Goal: Task Accomplishment & Management: Manage account settings

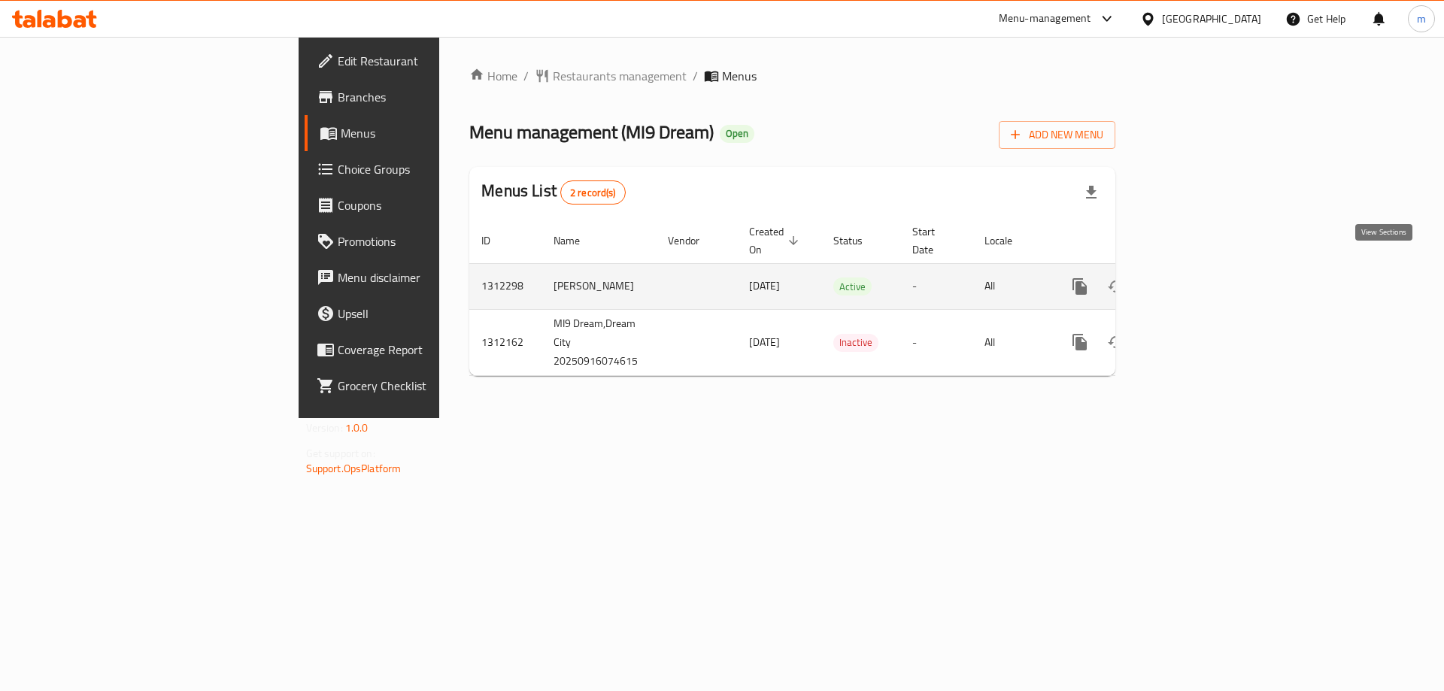
click at [1197, 277] on icon "enhanced table" at bounding box center [1188, 286] width 18 height 18
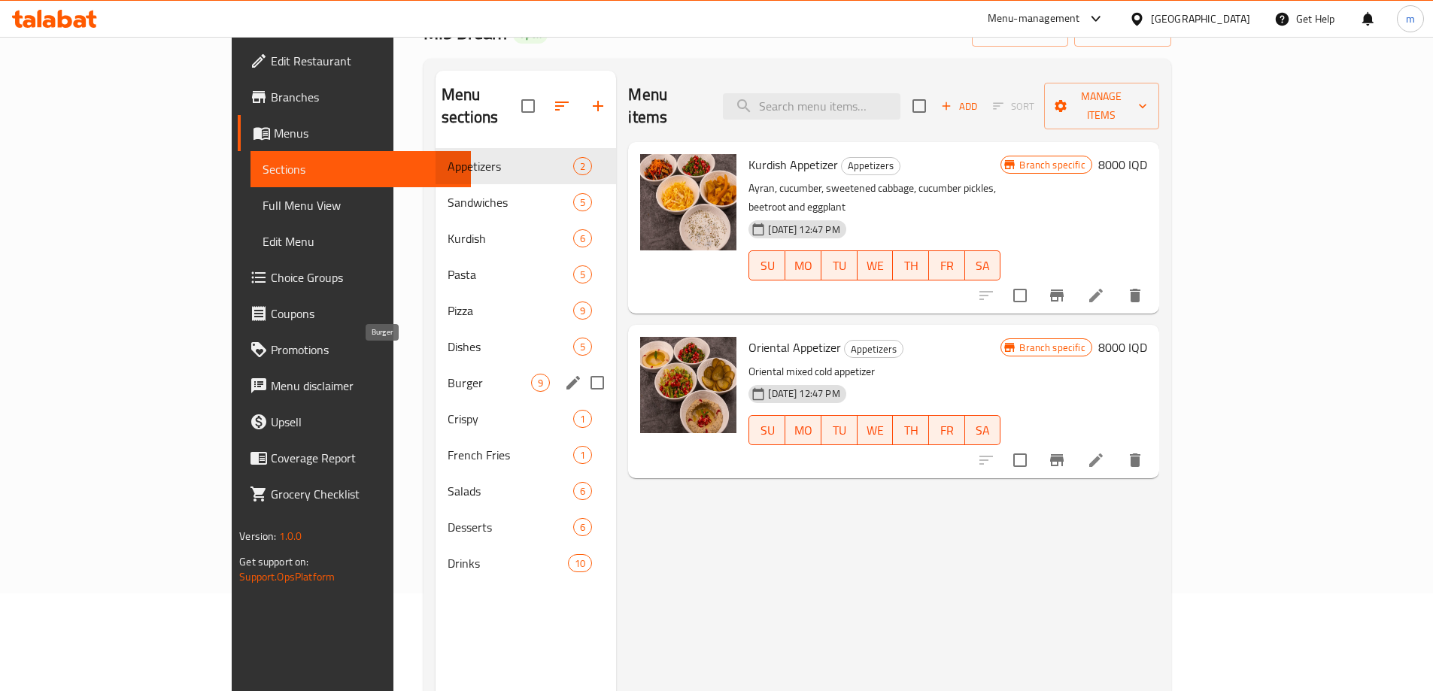
scroll to position [100, 0]
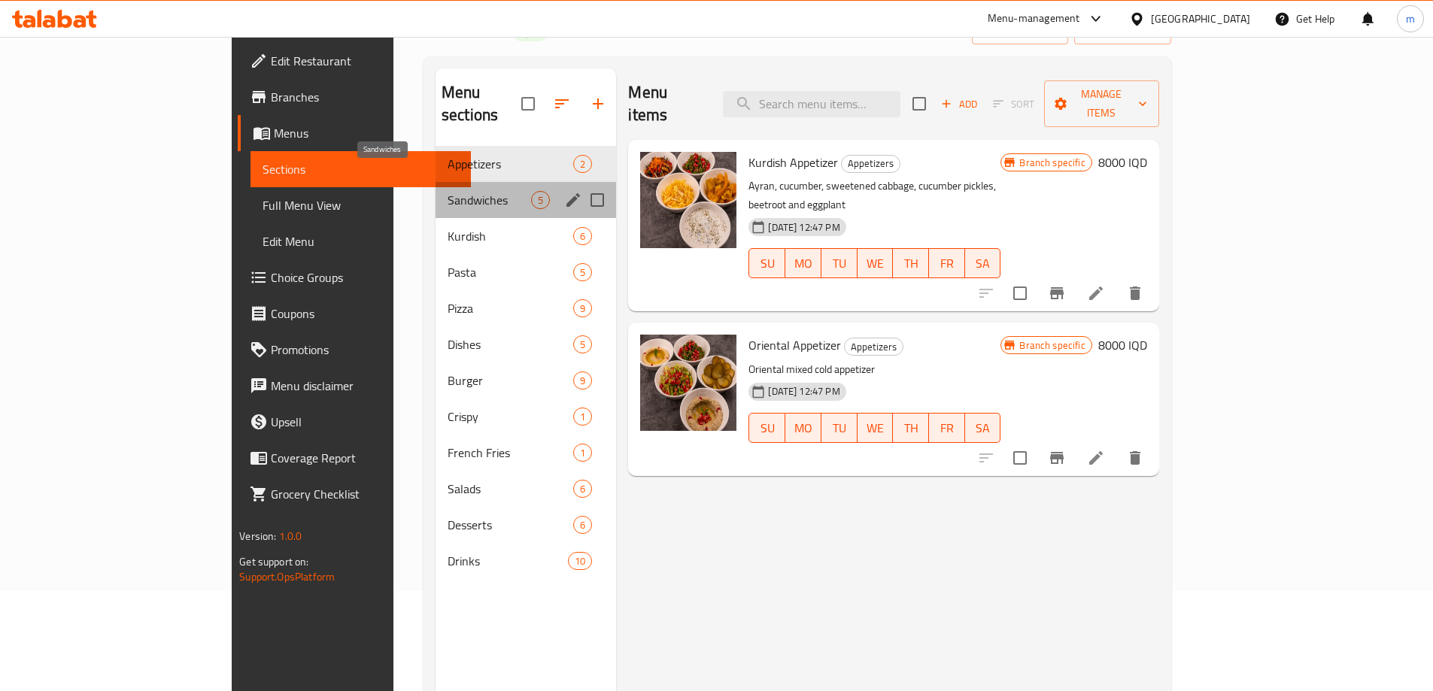
click at [447, 191] on span "Sandwiches" at bounding box center [488, 200] width 83 height 18
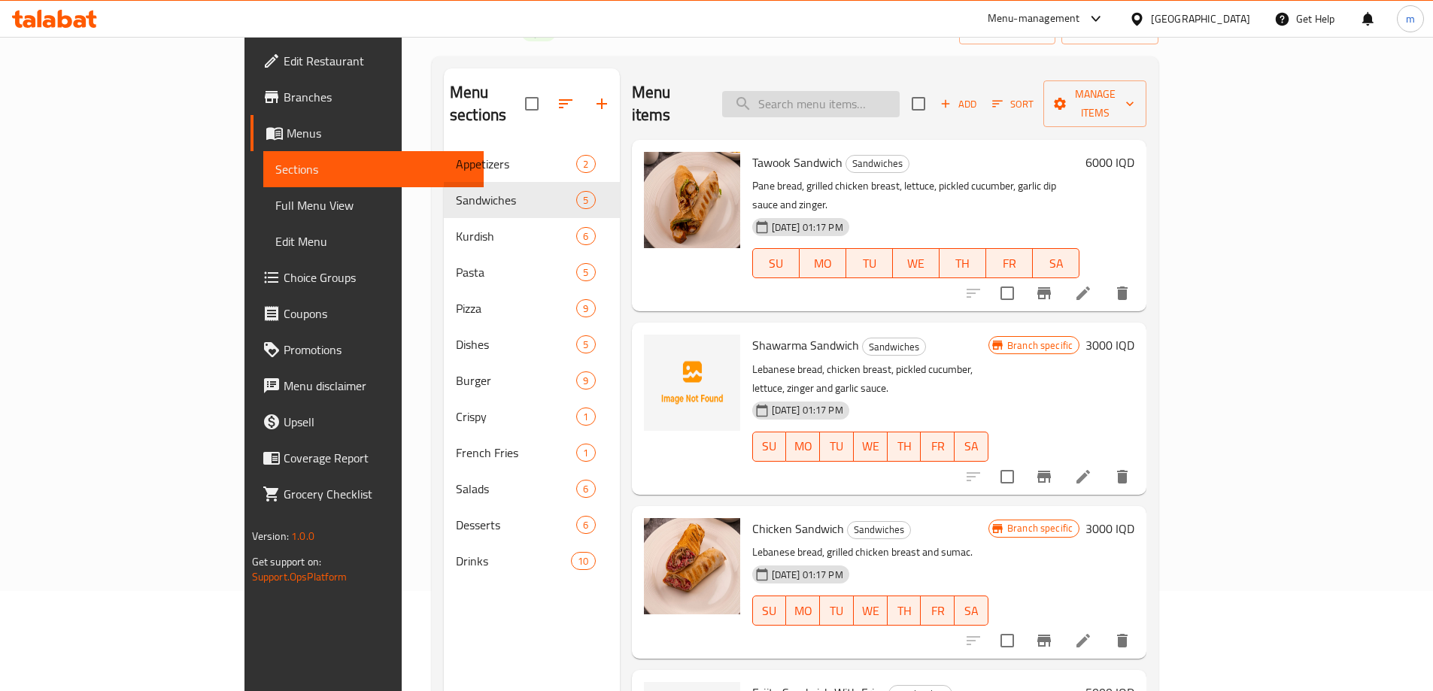
click at [876, 98] on input "search" at bounding box center [810, 104] width 177 height 26
type input "Shawa"
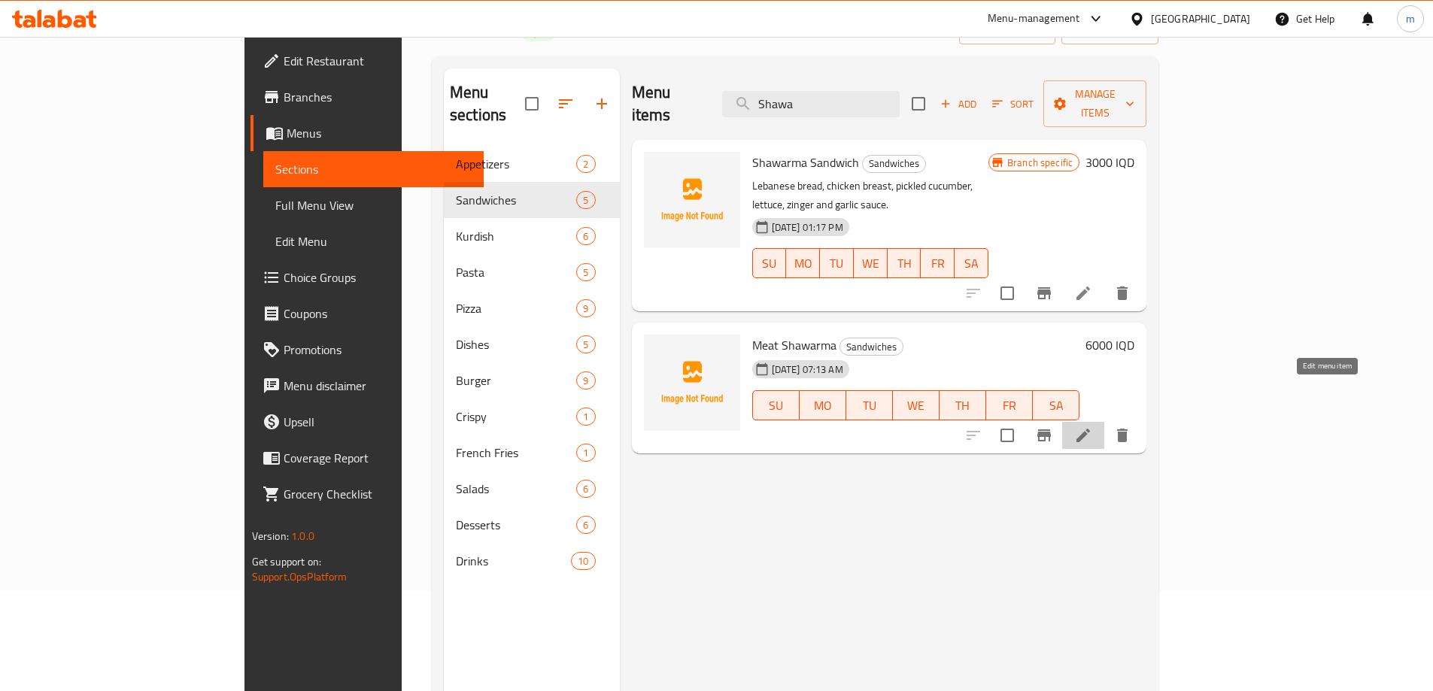
click at [1092, 426] on icon at bounding box center [1083, 435] width 18 height 18
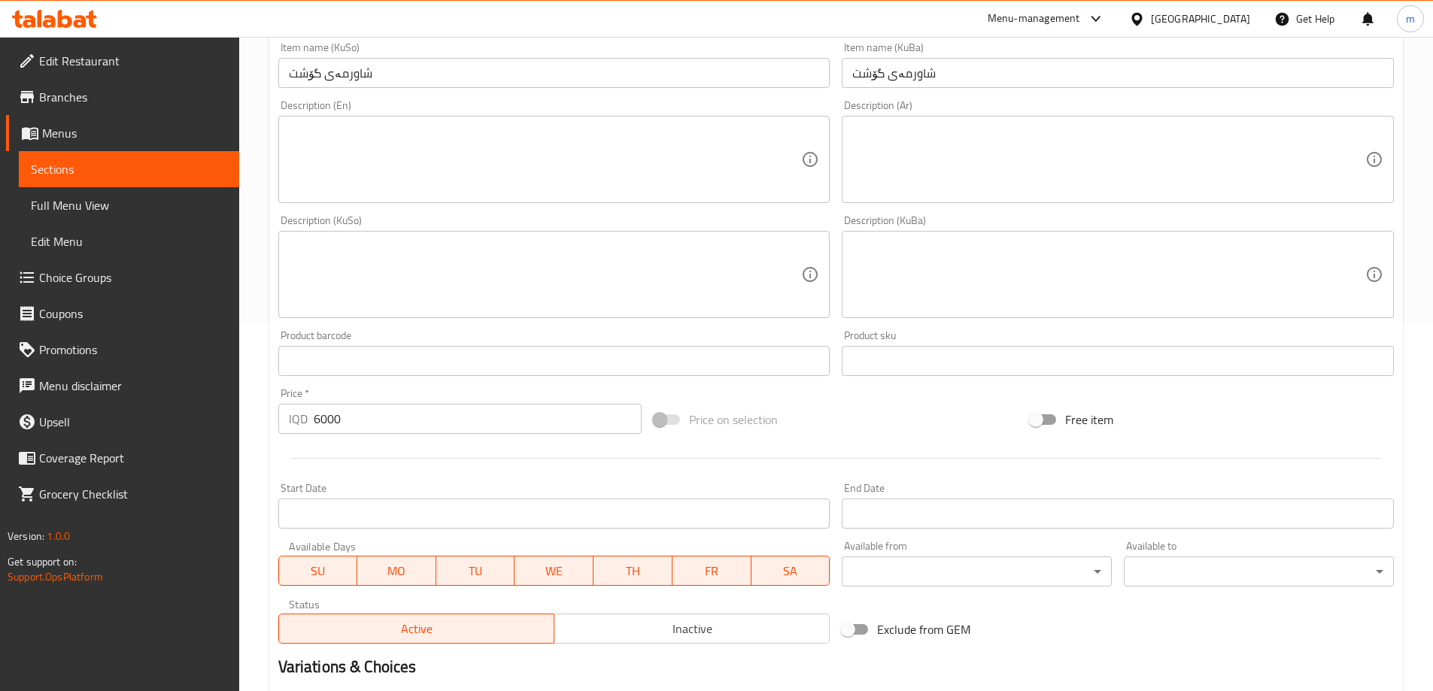
scroll to position [351, 0]
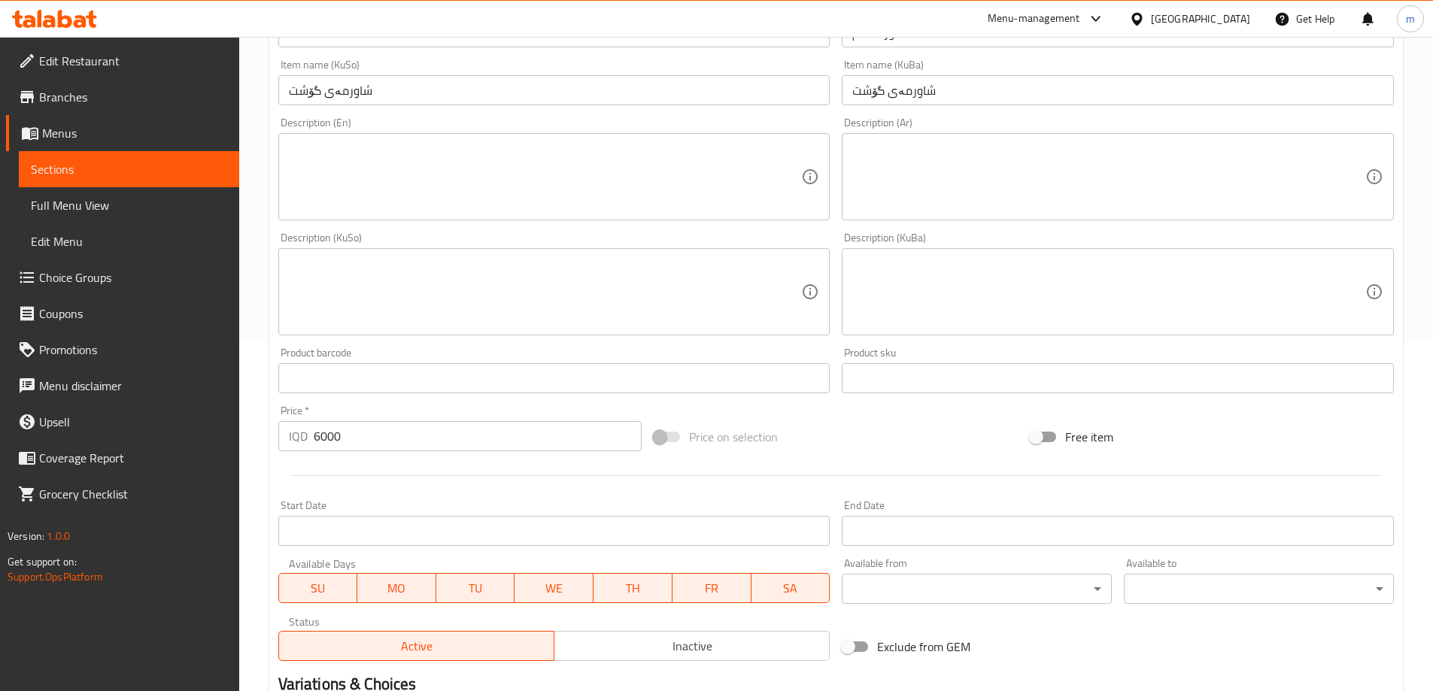
click at [408, 182] on textarea at bounding box center [545, 176] width 513 height 71
paste textarea "Meat, onion and parsley"
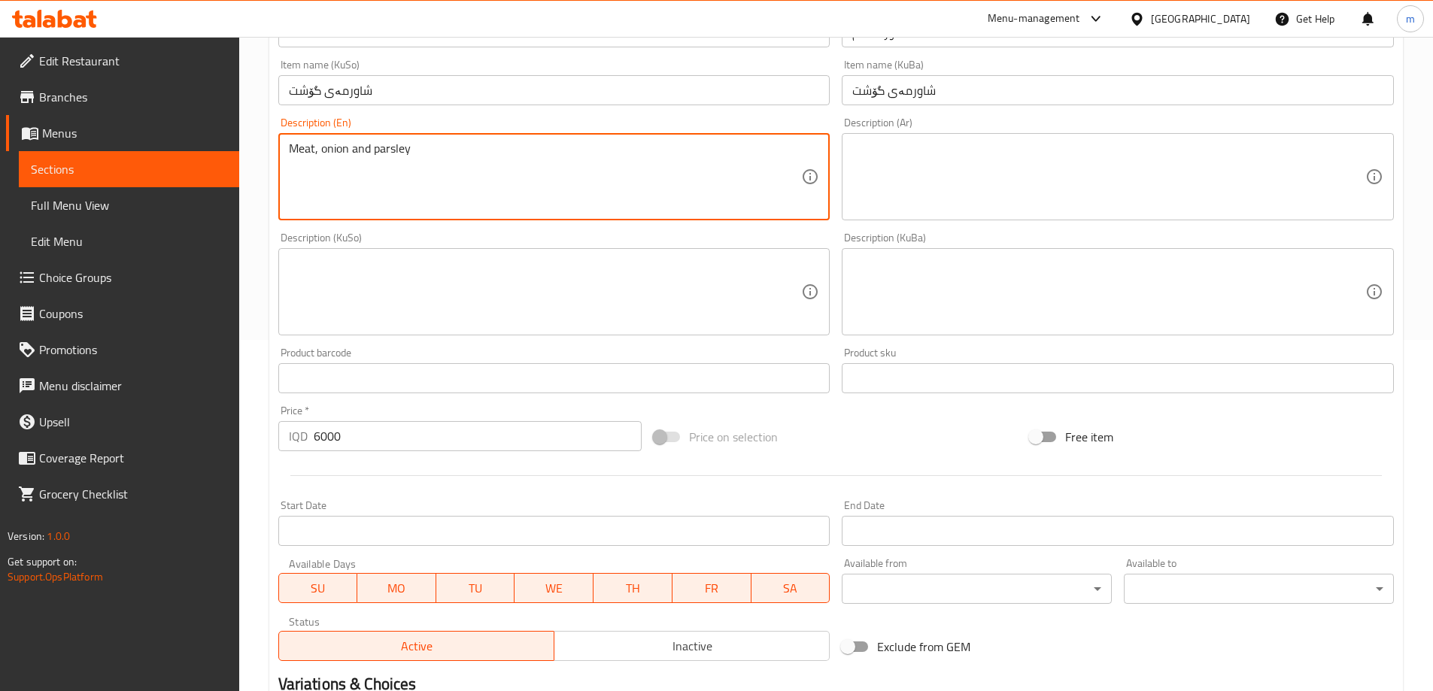
type textarea "Meat, onion and parsley"
click at [882, 170] on textarea at bounding box center [1108, 176] width 513 height 71
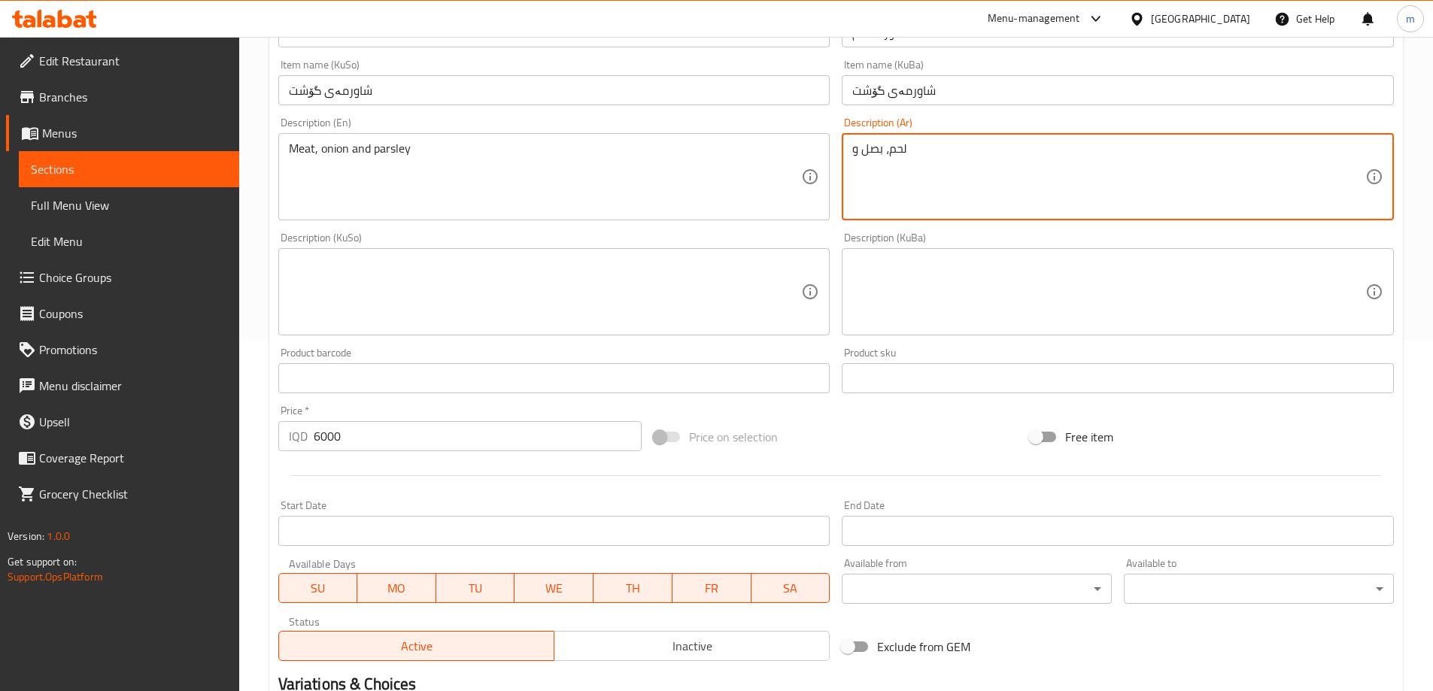
click at [400, 159] on textarea "Meat, onion and parsley" at bounding box center [545, 176] width 513 height 71
click at [1035, 159] on textarea "لحم، بصل و" at bounding box center [1108, 176] width 513 height 71
paste textarea "بقدونس"
type textarea "لحم، بصل وبقدونس"
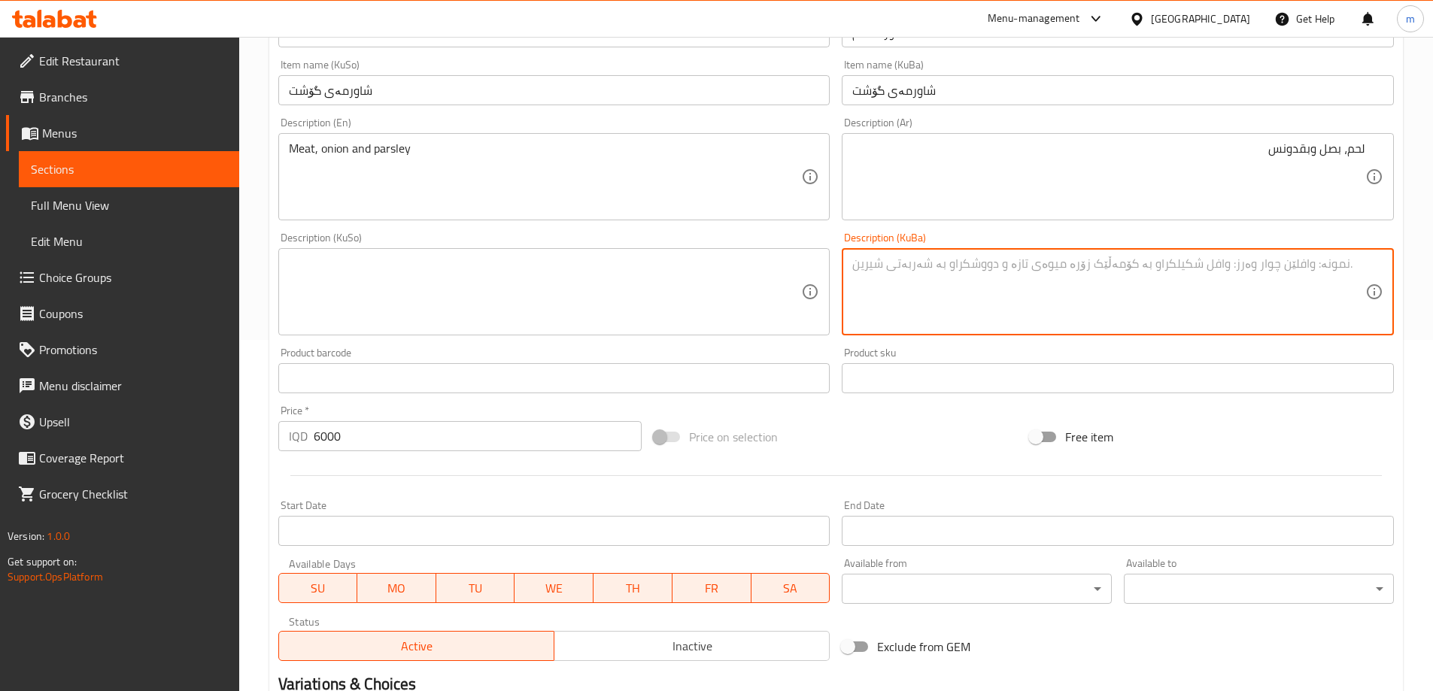
click at [1187, 262] on textarea at bounding box center [1108, 291] width 513 height 71
click at [920, 274] on textarea "گۆشت، پیاز و مەعدەنوس" at bounding box center [1108, 291] width 513 height 71
type textarea "گۆشت، پیاز و مەعدەنوس"
click at [614, 266] on textarea at bounding box center [545, 291] width 513 height 71
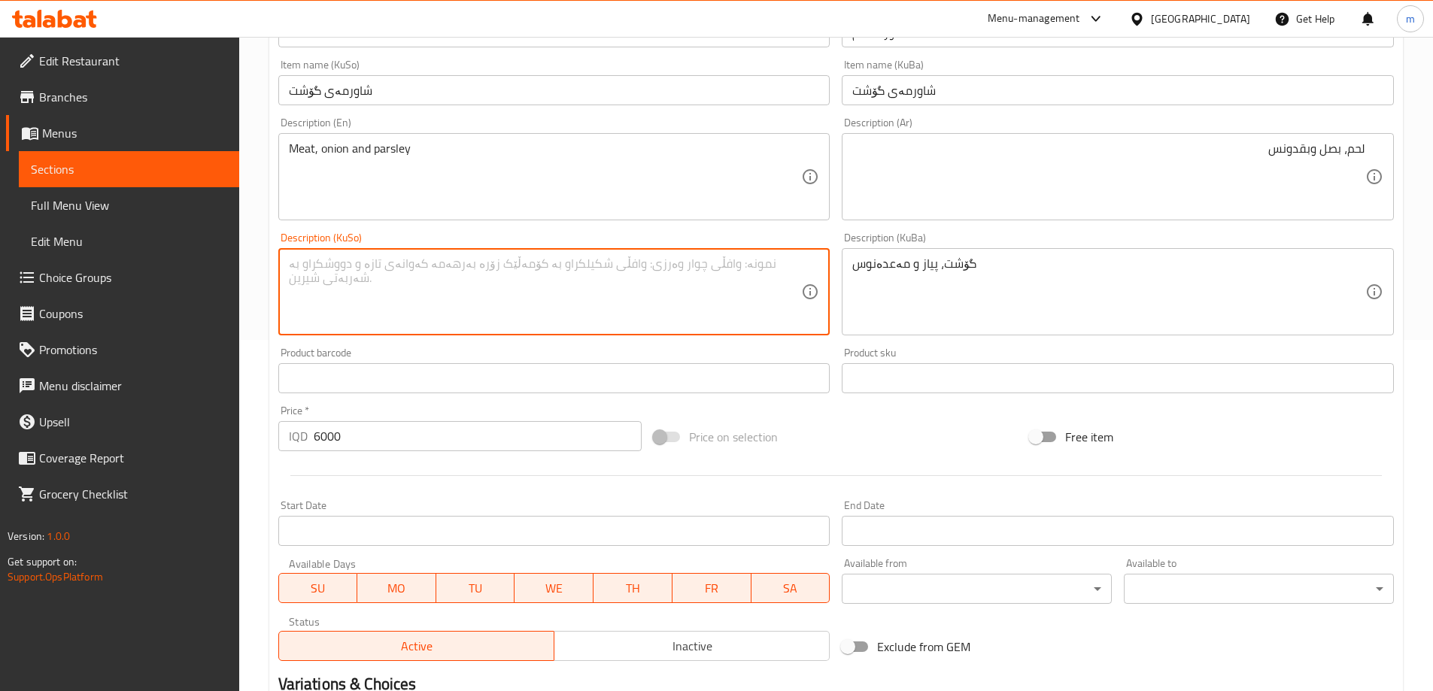
paste textarea "گۆشت، پیاز و مەعدەنوس"
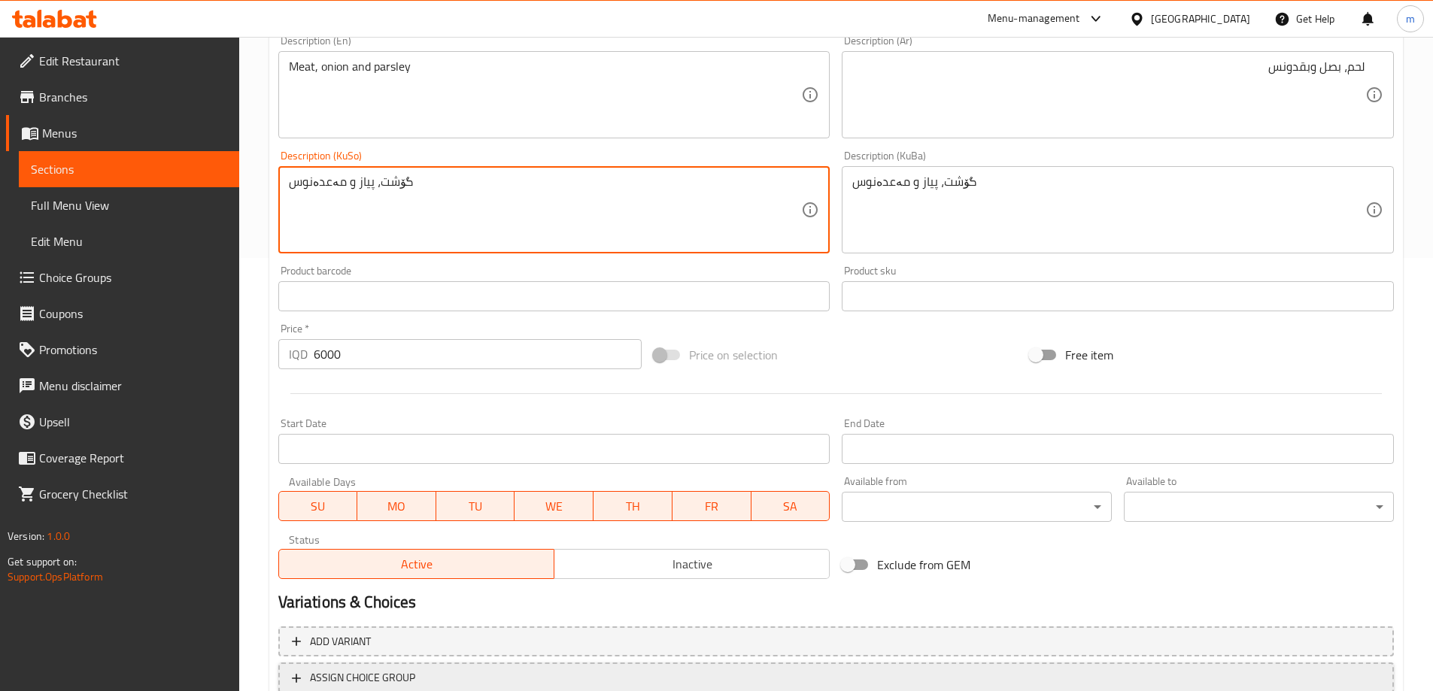
scroll to position [544, 0]
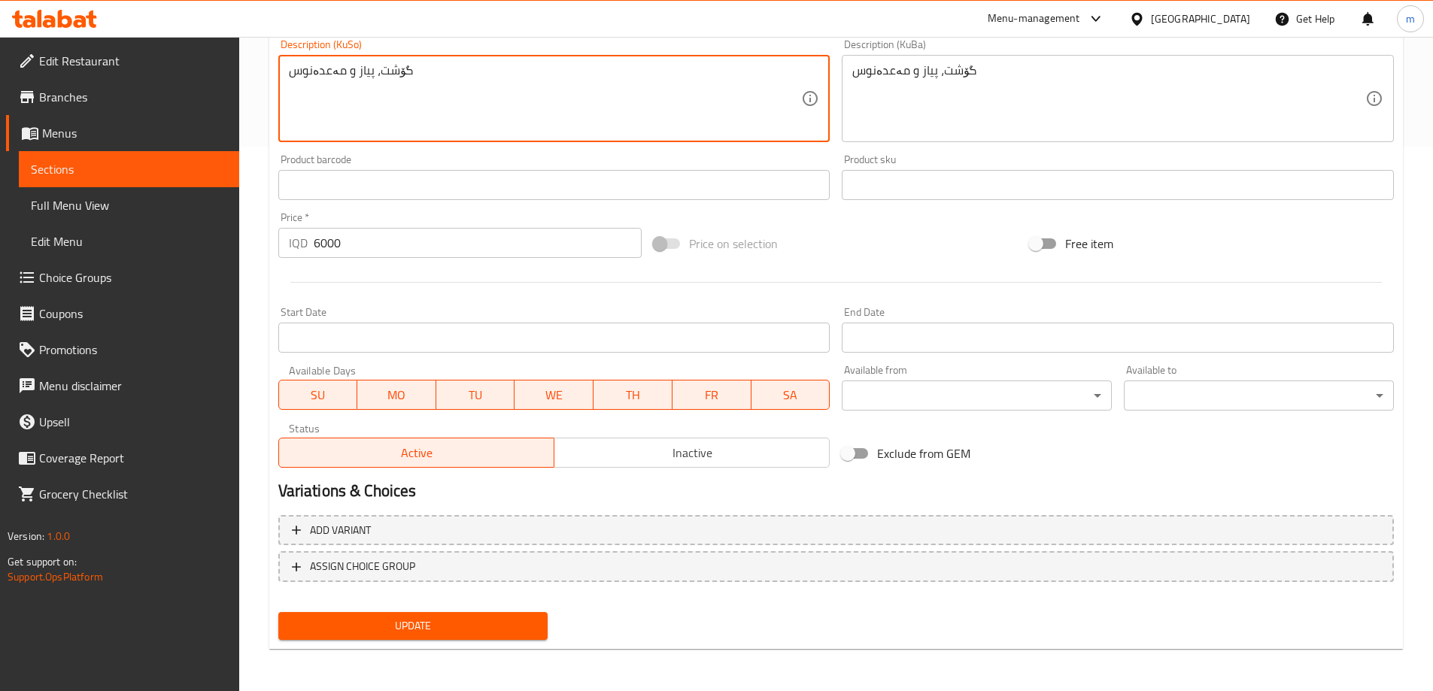
type textarea "گۆشت، پیاز و مەعدەنوس"
click at [481, 619] on span "Update" at bounding box center [413, 626] width 246 height 19
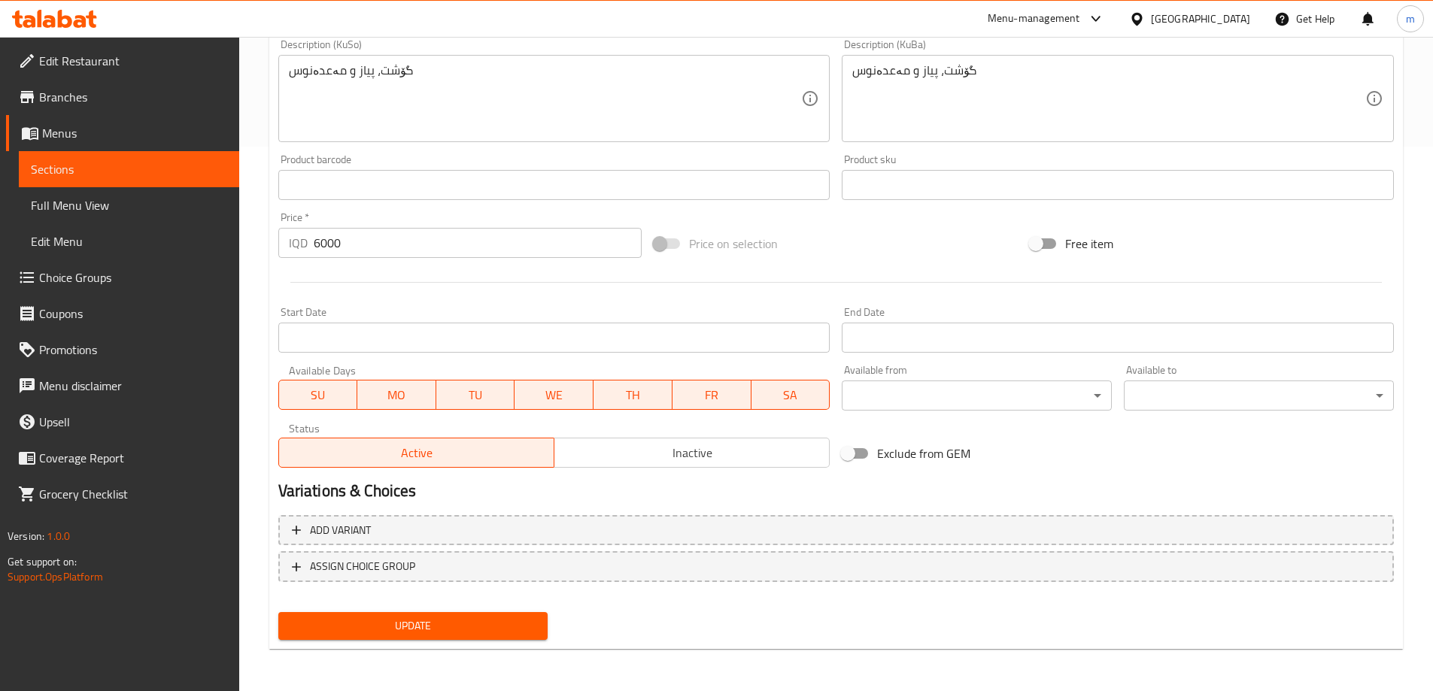
click at [125, 198] on span "Full Menu View" at bounding box center [129, 205] width 196 height 18
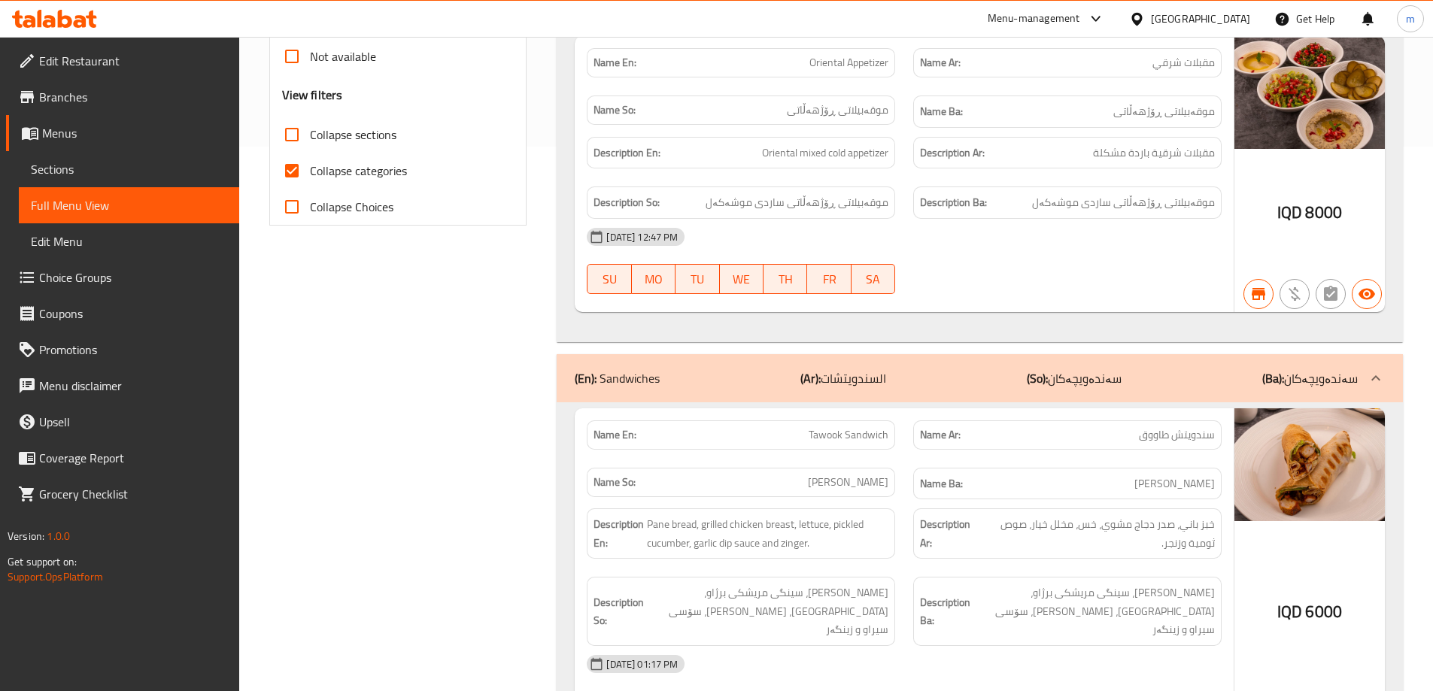
click at [314, 174] on span "Collapse categories" at bounding box center [358, 171] width 97 height 18
click at [310, 174] on input "Collapse categories" at bounding box center [292, 171] width 36 height 36
checkbox input "false"
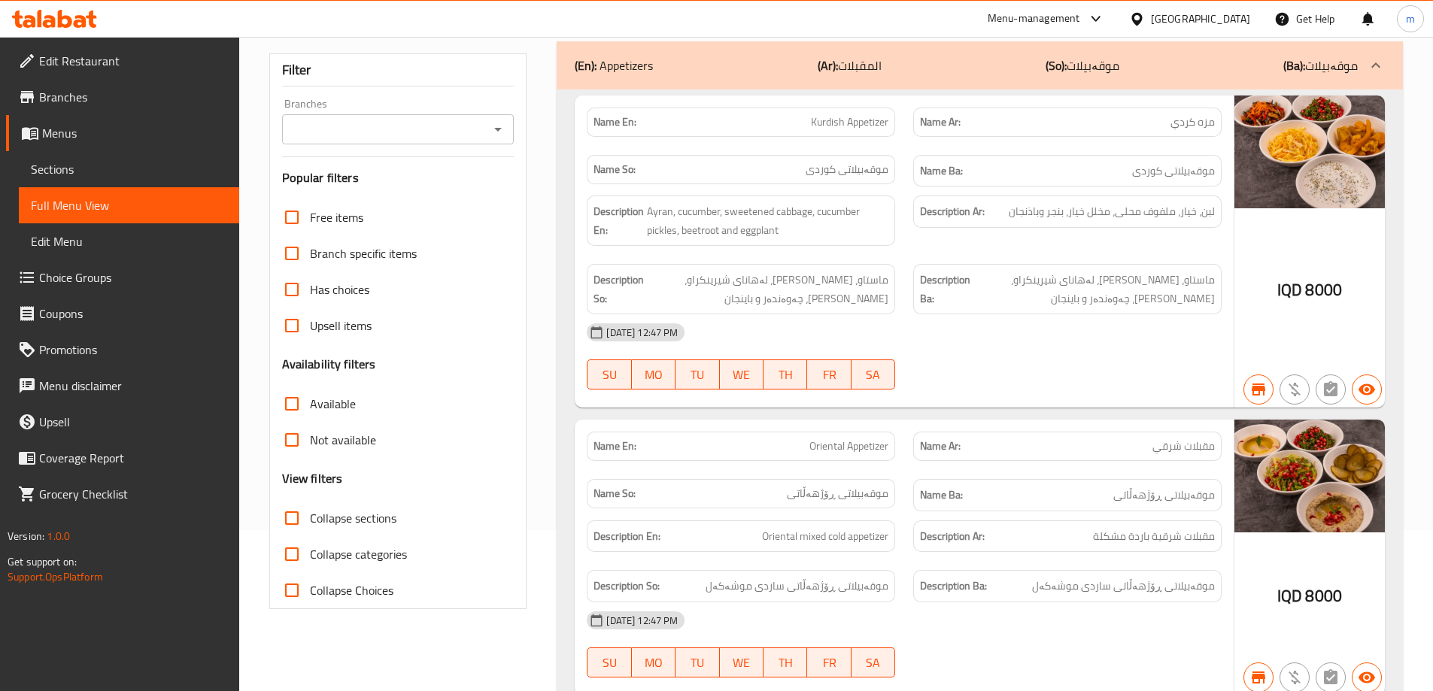
scroll to position [144, 0]
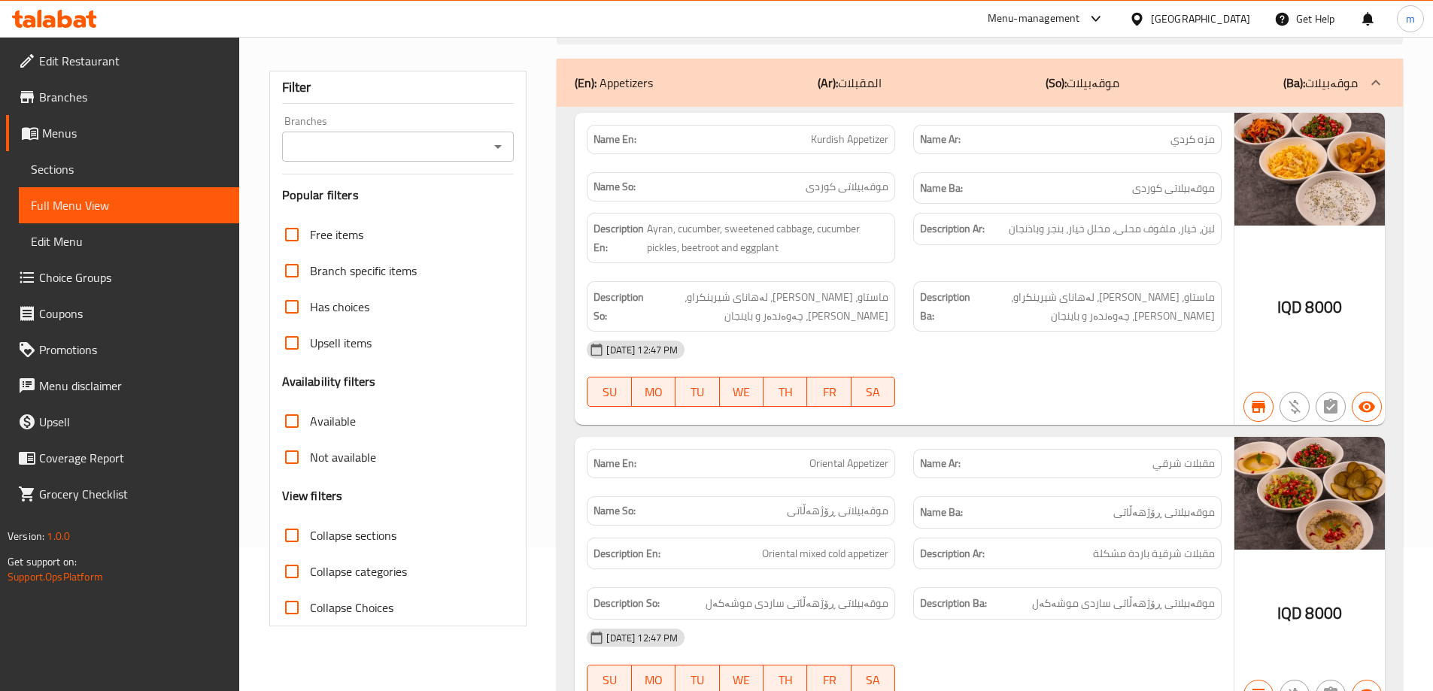
click at [490, 156] on div at bounding box center [497, 146] width 20 height 21
click at [500, 150] on icon "Open" at bounding box center [498, 147] width 18 height 18
click at [431, 215] on li "MI9 Dream, Dream City" at bounding box center [396, 211] width 232 height 27
type input "MI9 Dream, Dream City"
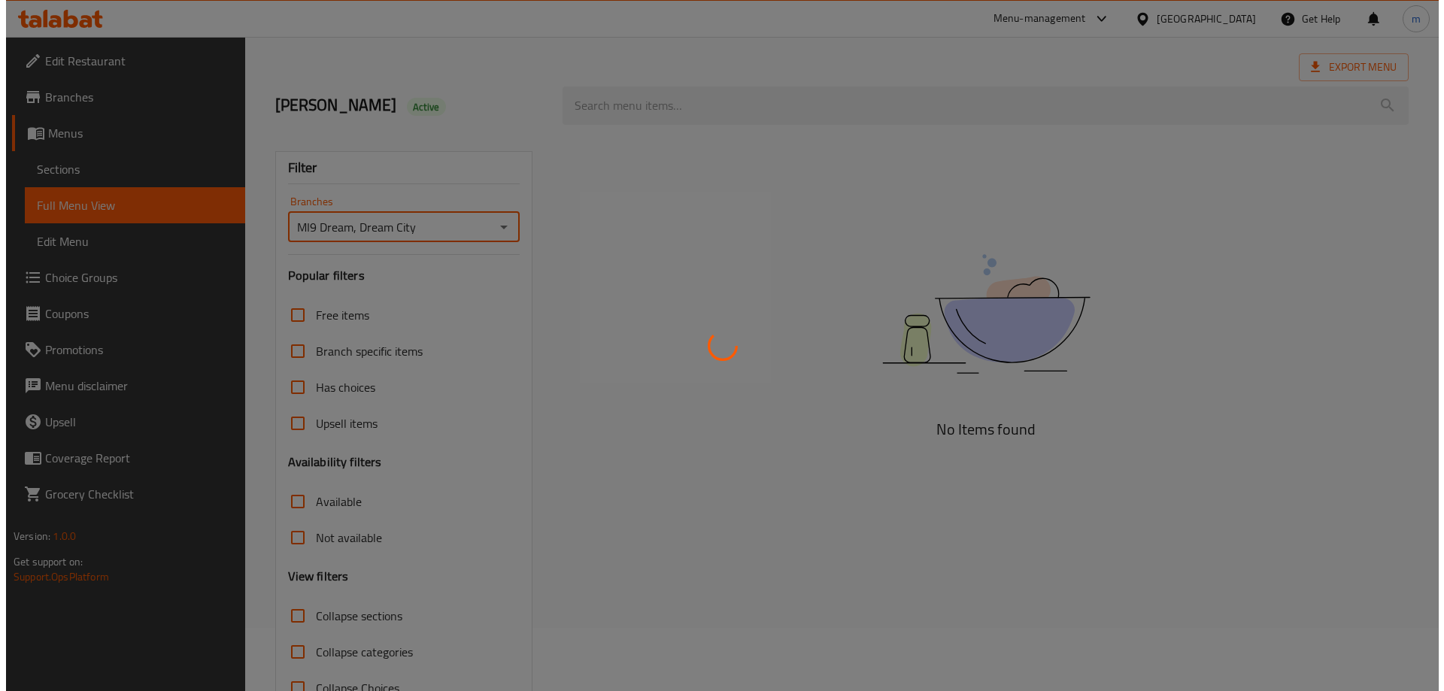
scroll to position [0, 0]
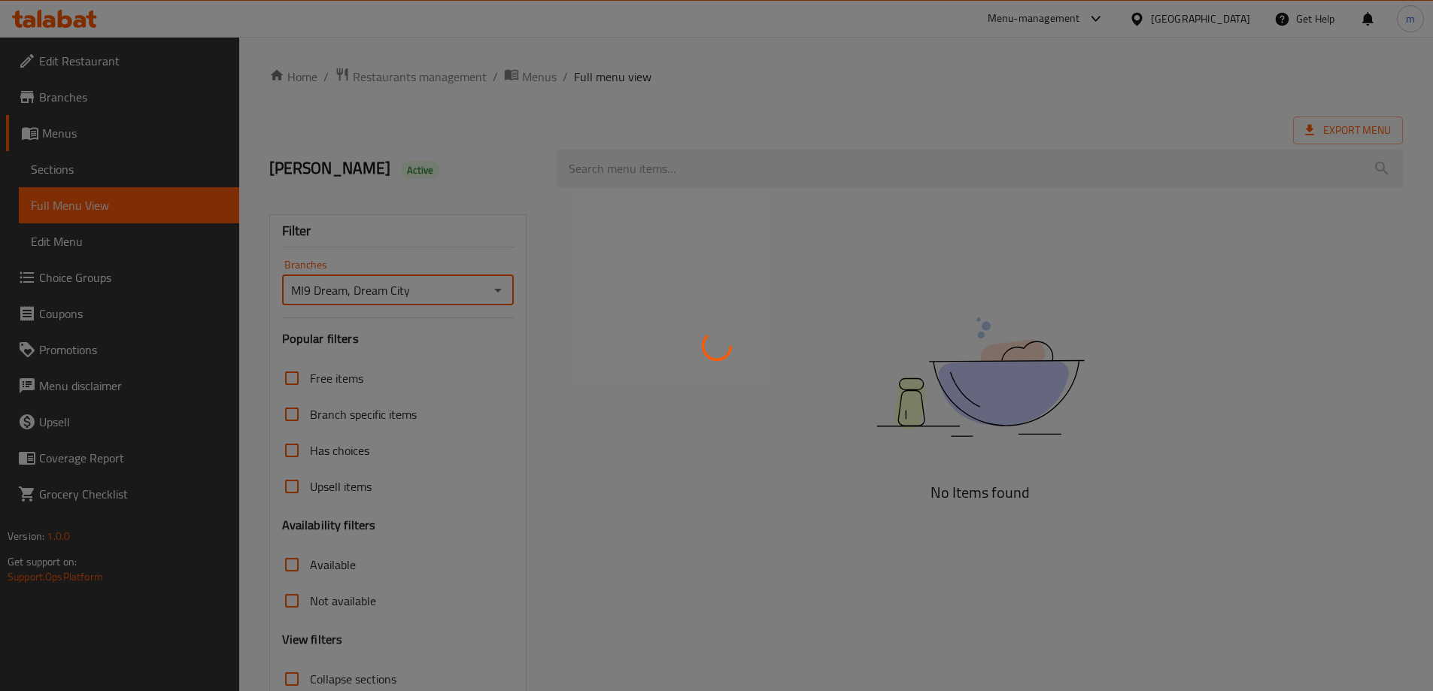
click at [687, 167] on div at bounding box center [716, 345] width 1433 height 691
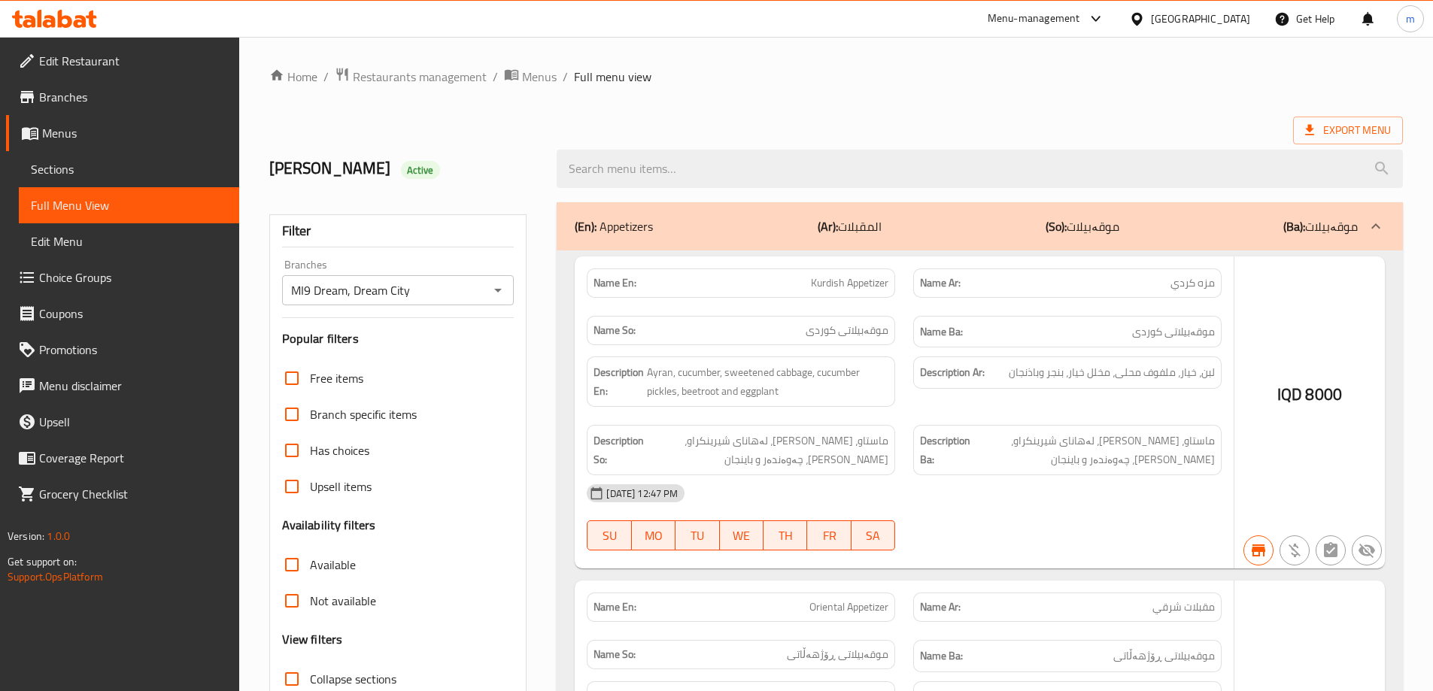
click at [687, 167] on div at bounding box center [716, 345] width 1433 height 691
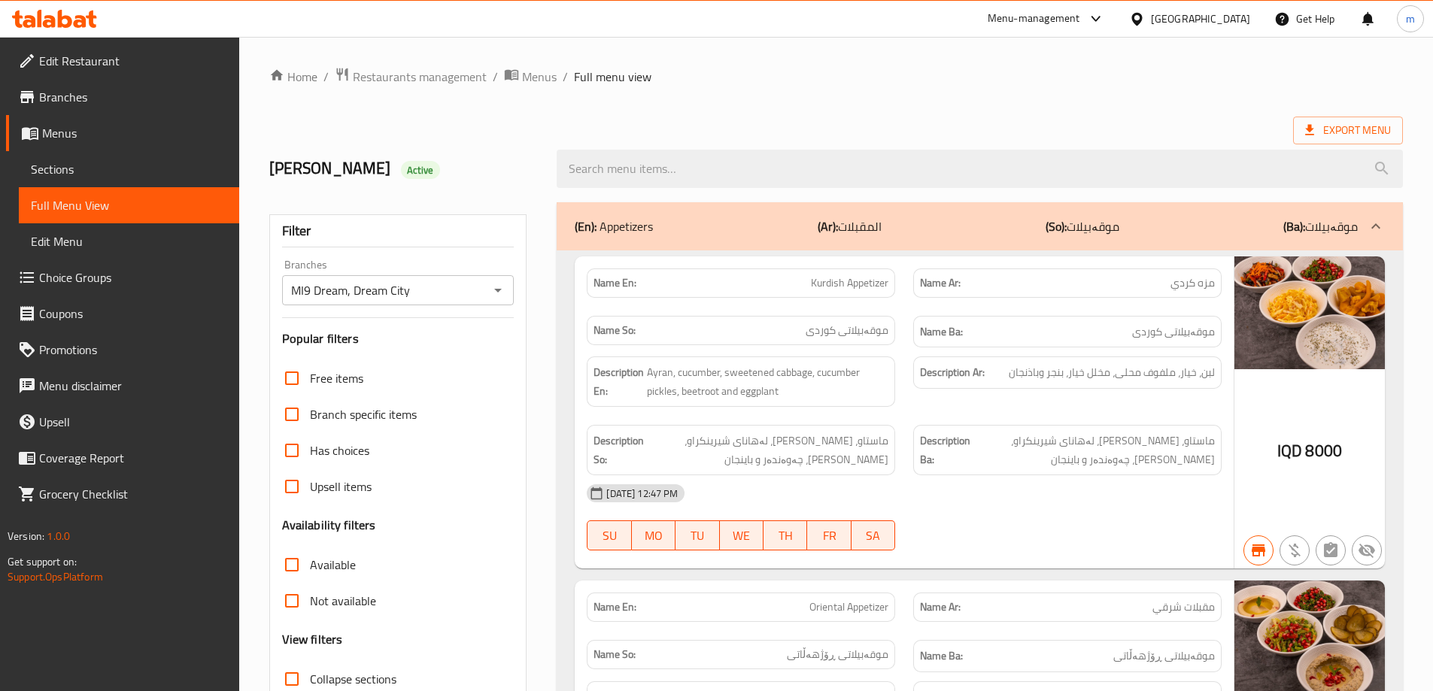
click at [687, 167] on input "search" at bounding box center [979, 169] width 846 height 38
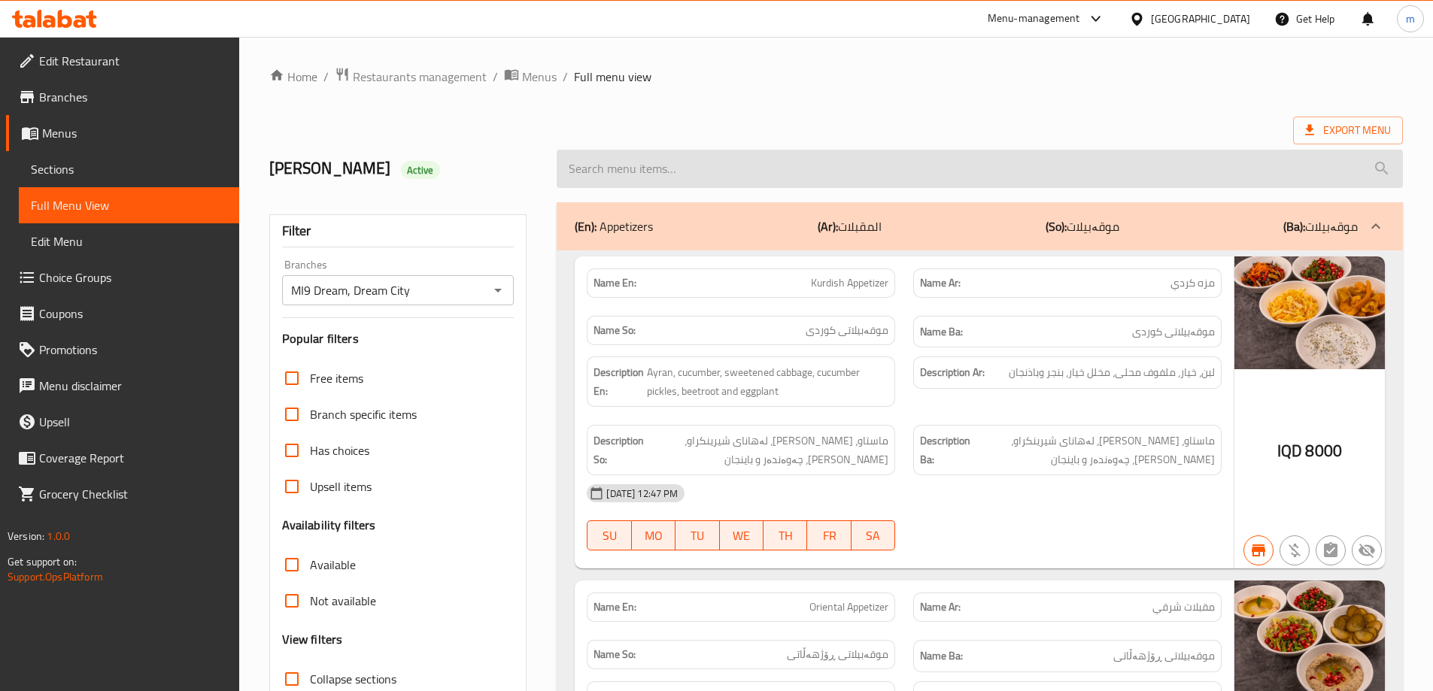
paste input "Meat Shawarma"
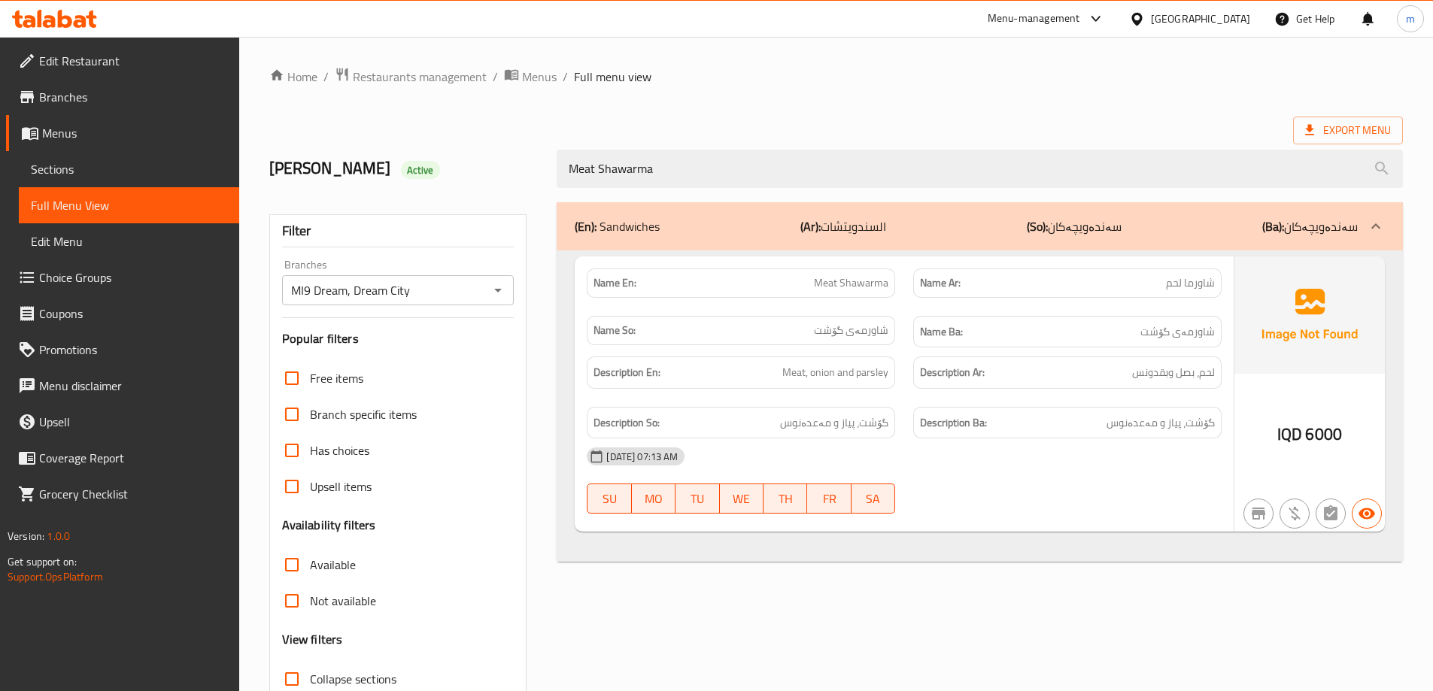
type input "Meat Shawarma"
click at [737, 101] on div "Home / Restaurants management / Menus / Full menu view Export Menu ahmed haidar…" at bounding box center [835, 418] width 1133 height 703
click at [901, 401] on div "Description So: گۆشت، پیاز و مەعدەنوس" at bounding box center [741, 423] width 326 height 50
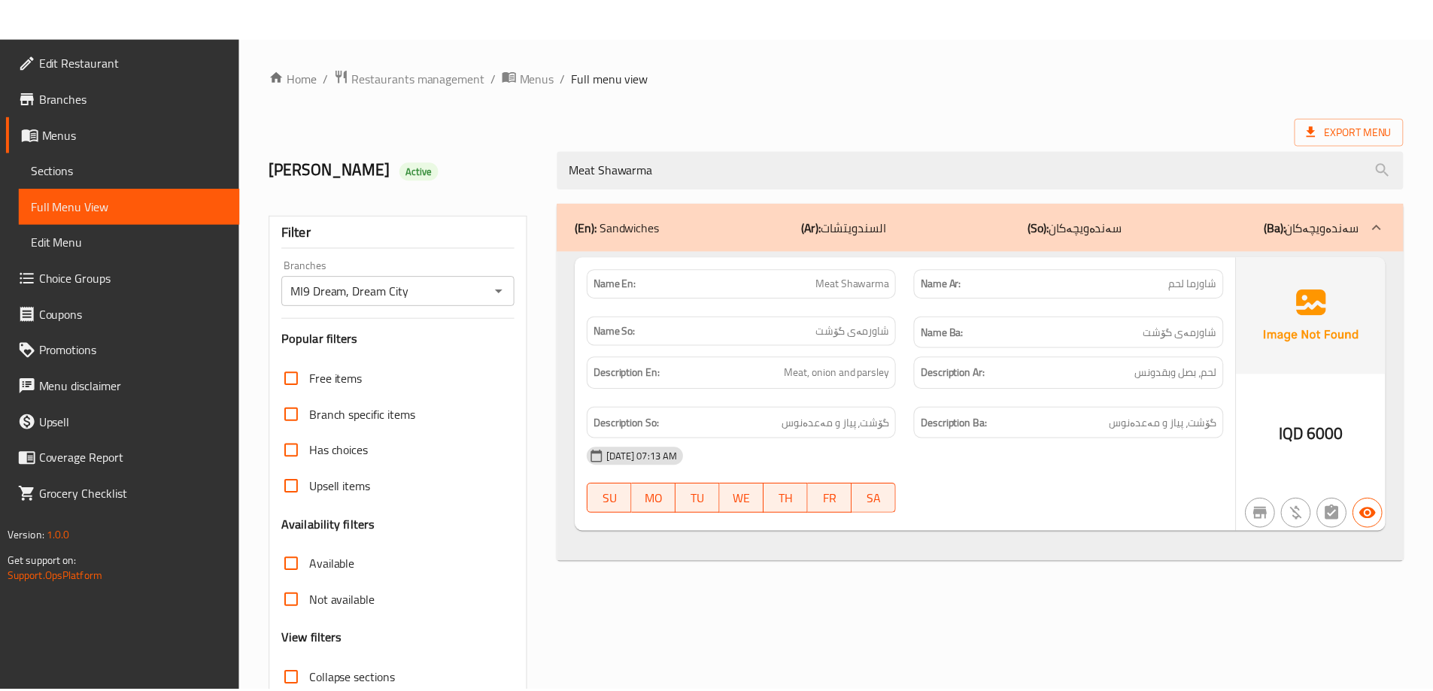
scroll to position [109, 0]
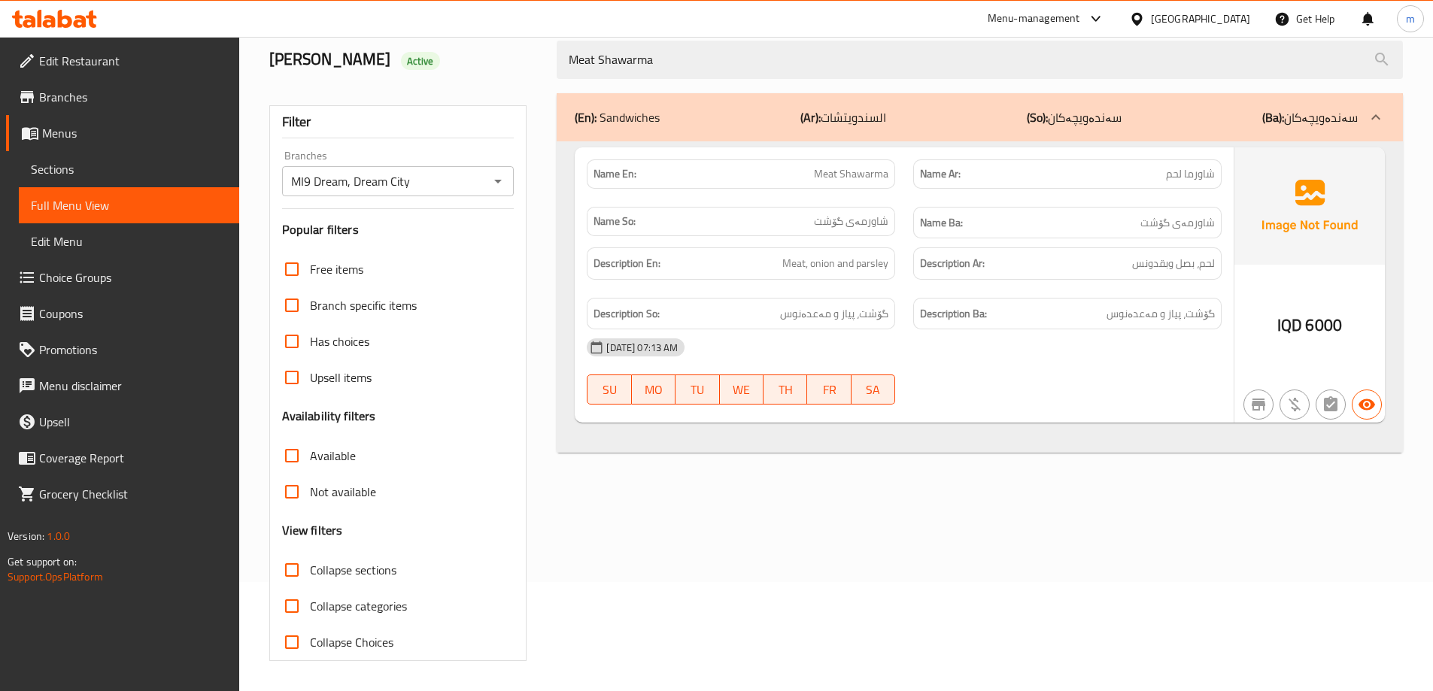
click at [84, 31] on div at bounding box center [54, 19] width 109 height 30
click at [92, 19] on icon at bounding box center [91, 19] width 11 height 17
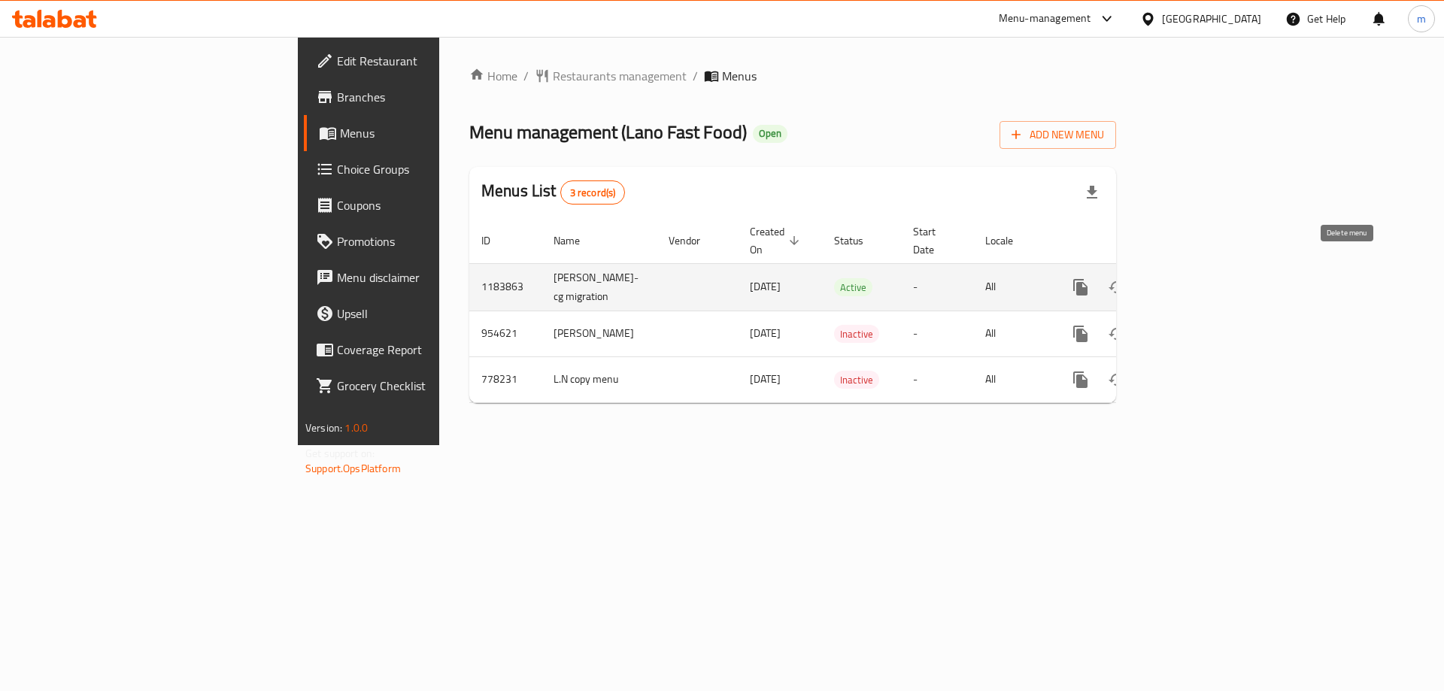
click at [1207, 269] on link "enhanced table" at bounding box center [1189, 287] width 36 height 36
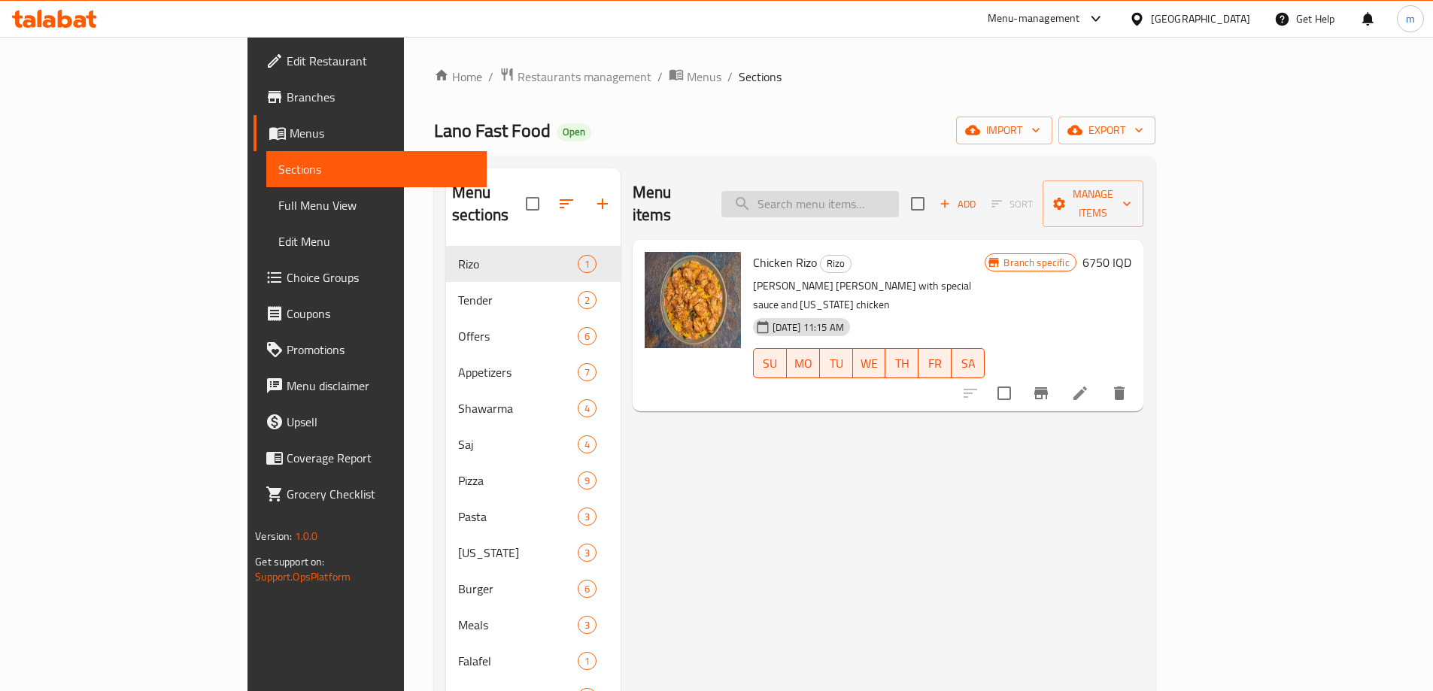
click at [899, 196] on input "search" at bounding box center [809, 204] width 177 height 26
paste input "RANCH Sauce"
type input "RANCH Sauce"
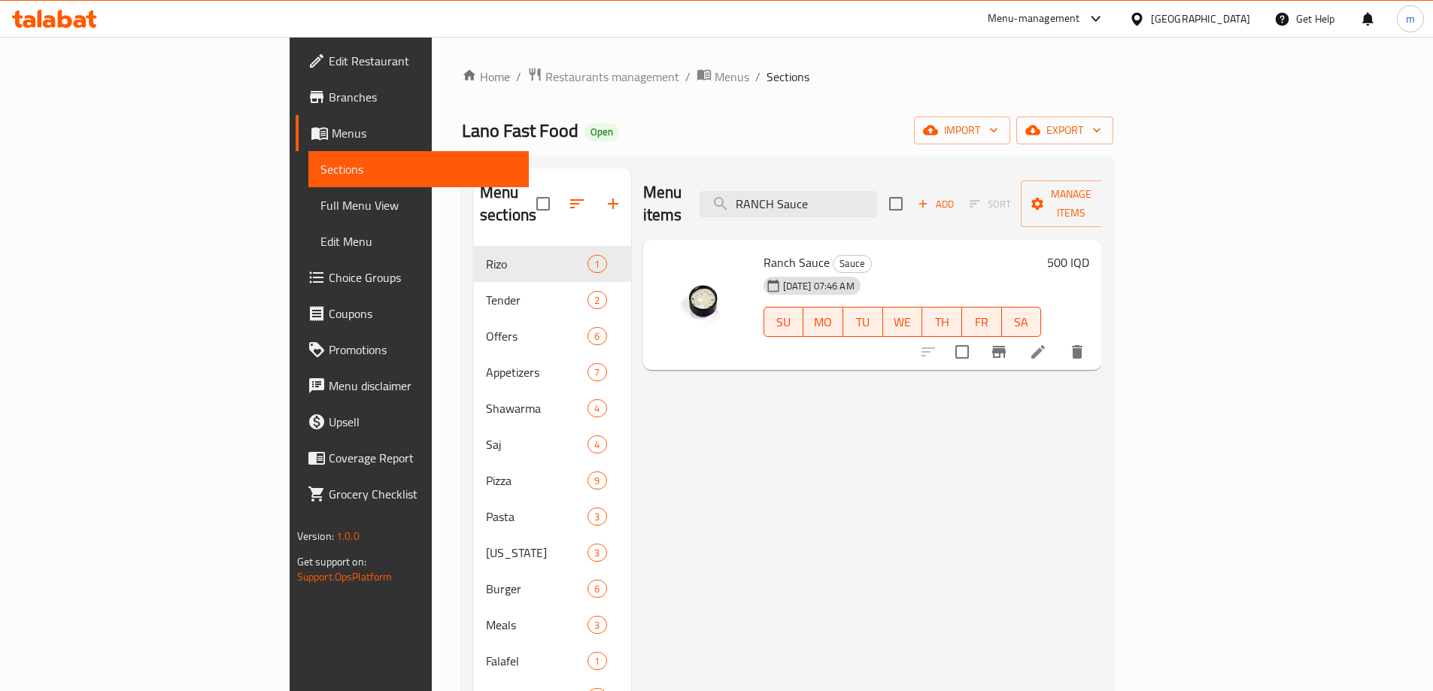
click at [320, 199] on span "Full Menu View" at bounding box center [418, 205] width 196 height 18
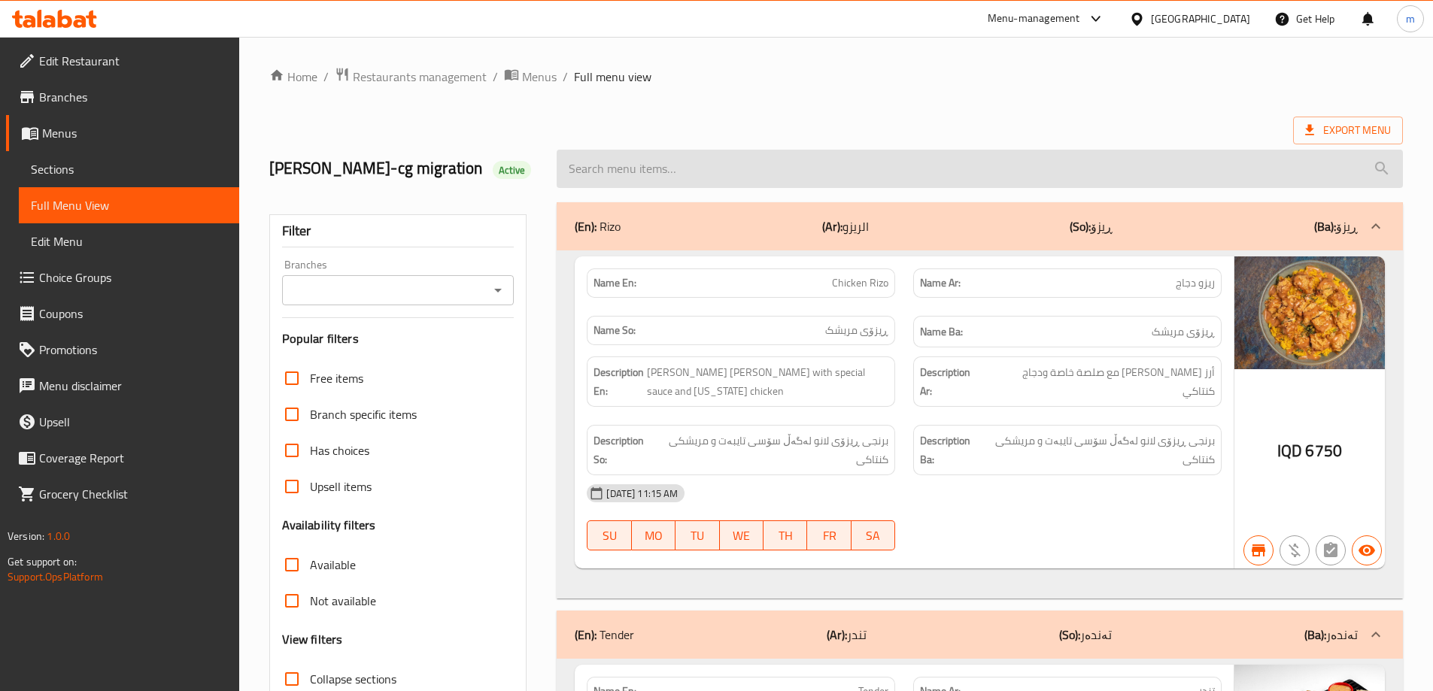
click at [888, 179] on input "search" at bounding box center [979, 169] width 846 height 38
paste input "RANCH Sauce"
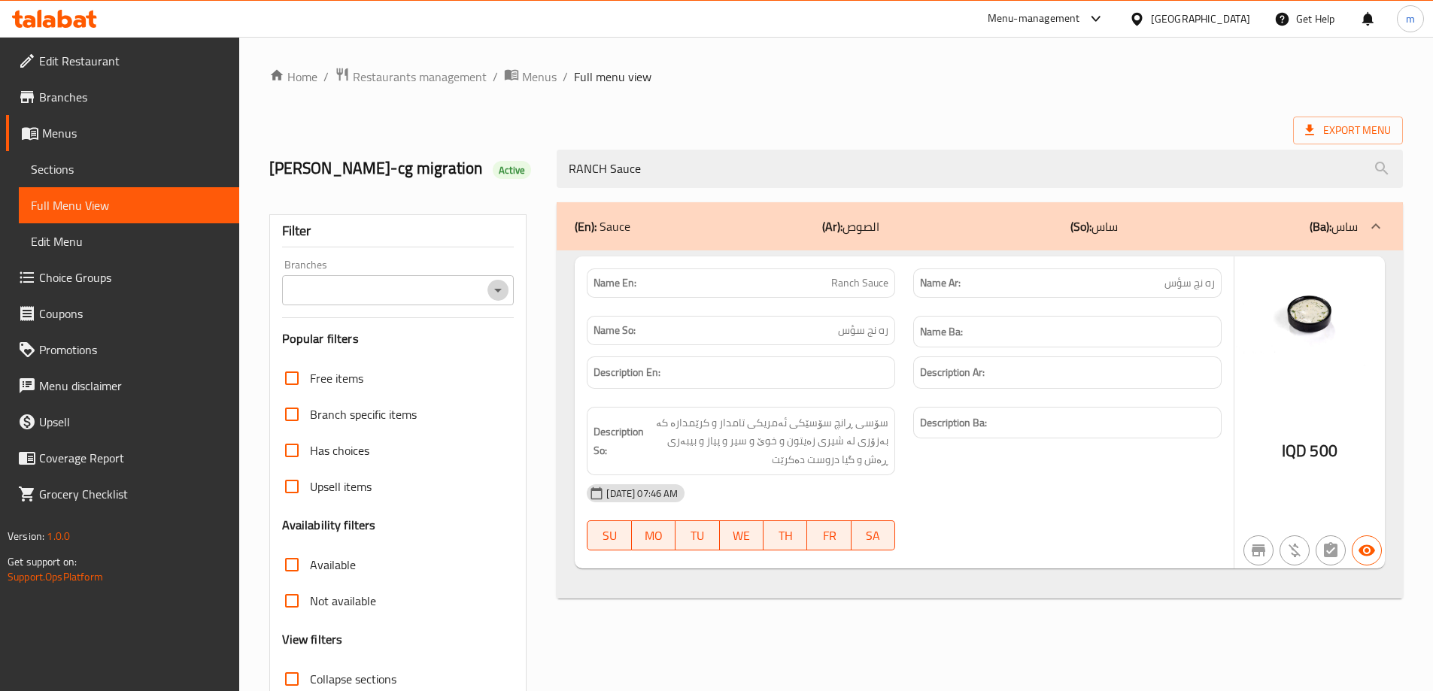
click at [497, 289] on icon "Open" at bounding box center [498, 291] width 8 height 4
type input "RANCH Sauce"
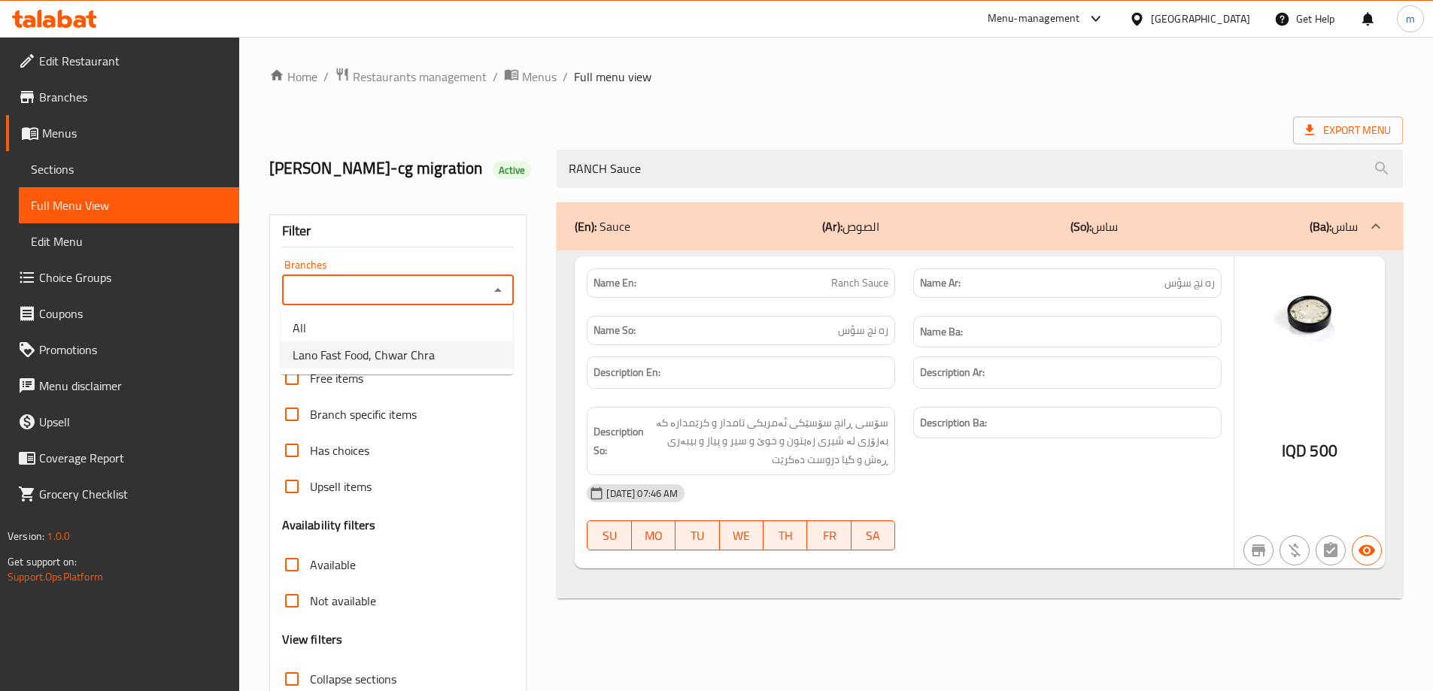
click at [332, 346] on span "Lano Fast Food, Chwar Chra" at bounding box center [364, 355] width 142 height 18
type input "Lano Fast Food, Chwar Chra"
click at [553, 254] on div "(En): Sauce (Ar): الصوص (So): ساس (Ba): ساس Name En: Ranch Sauce Name Ar: ره نچ…" at bounding box center [979, 486] width 864 height 586
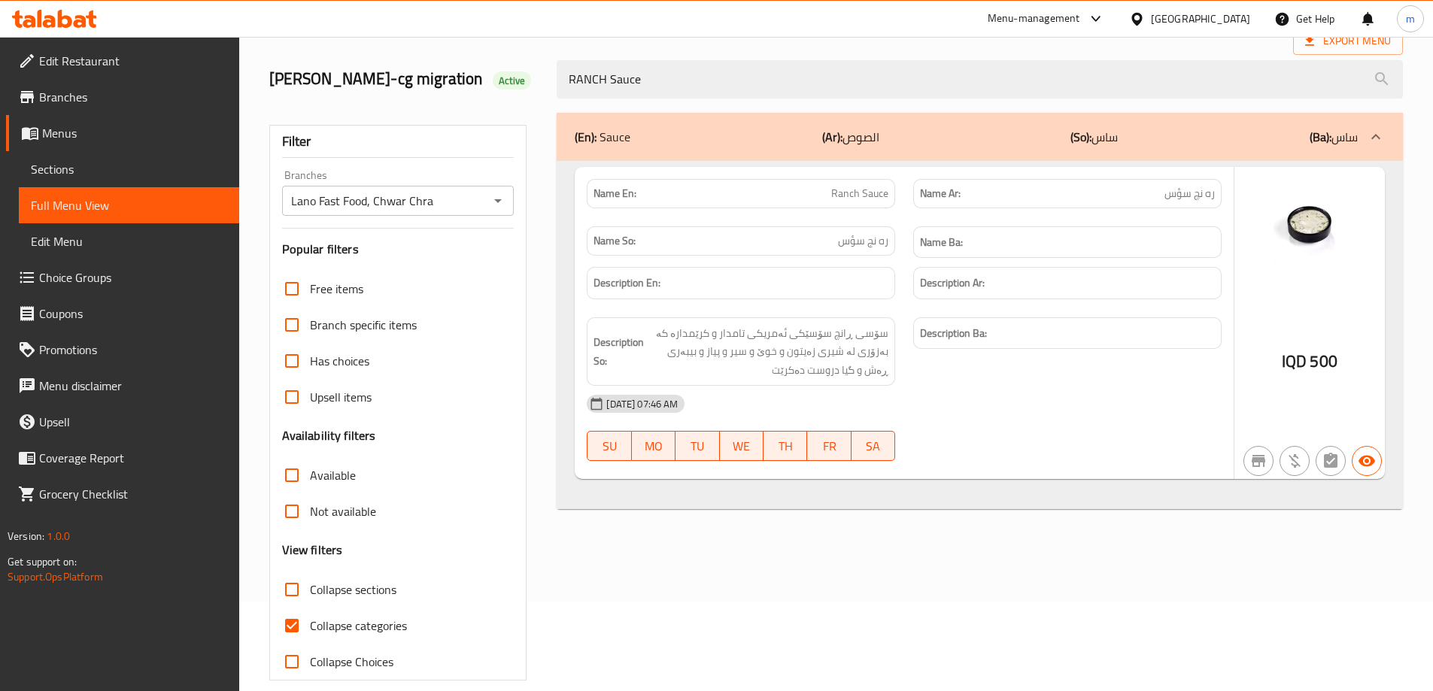
scroll to position [109, 0]
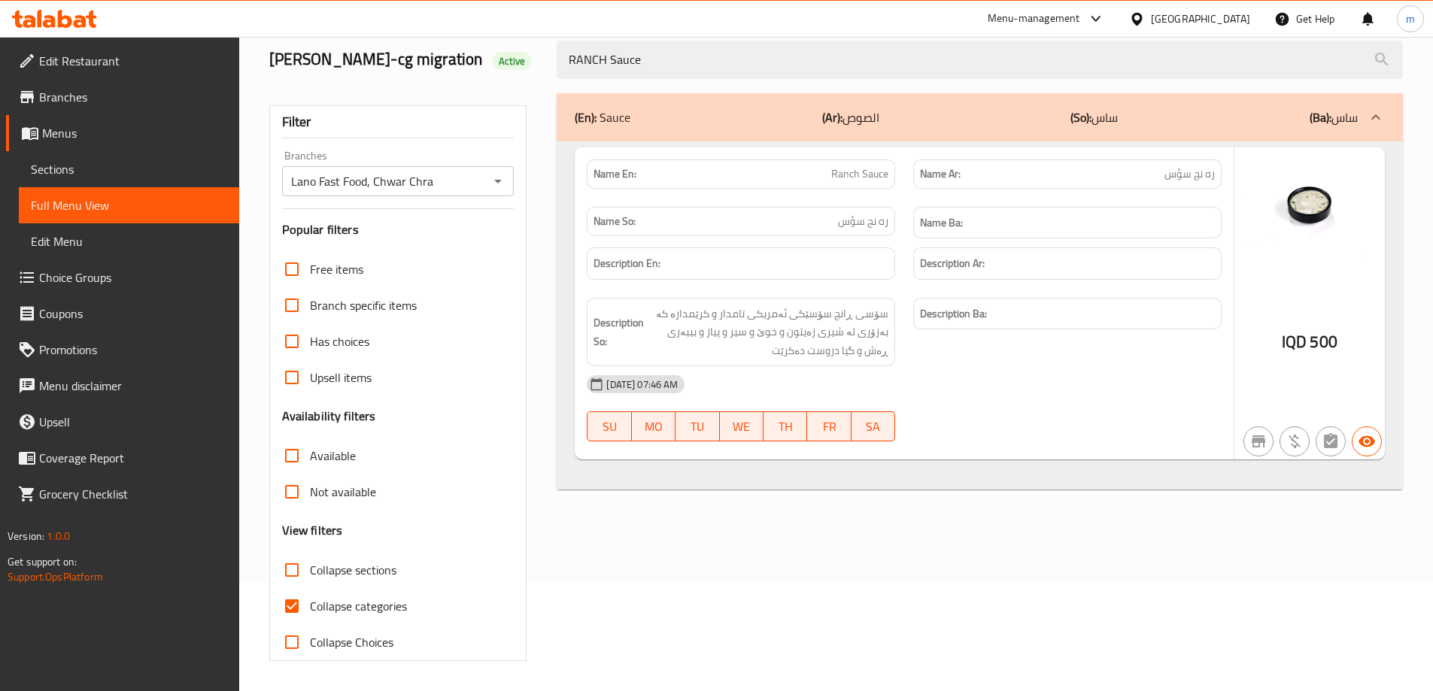
click at [299, 599] on input "Collapse categories" at bounding box center [292, 606] width 36 height 36
checkbox input "false"
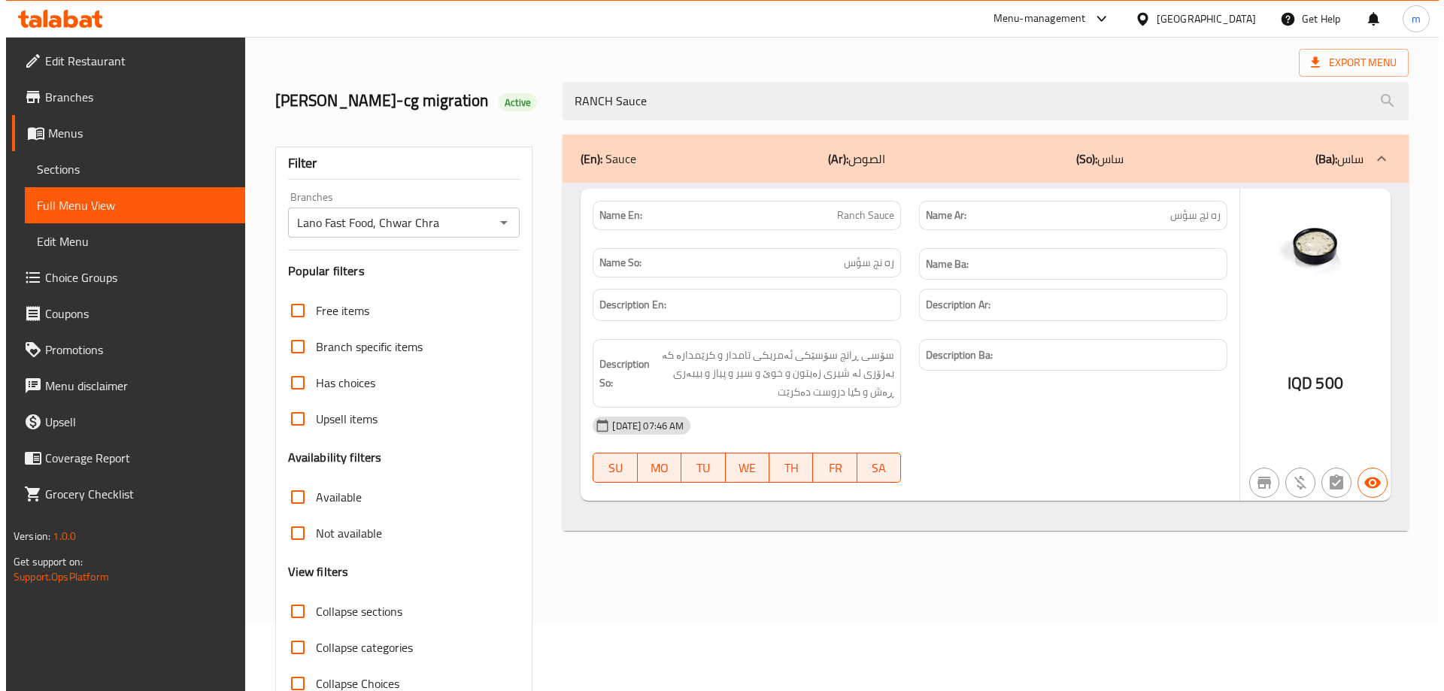
scroll to position [0, 0]
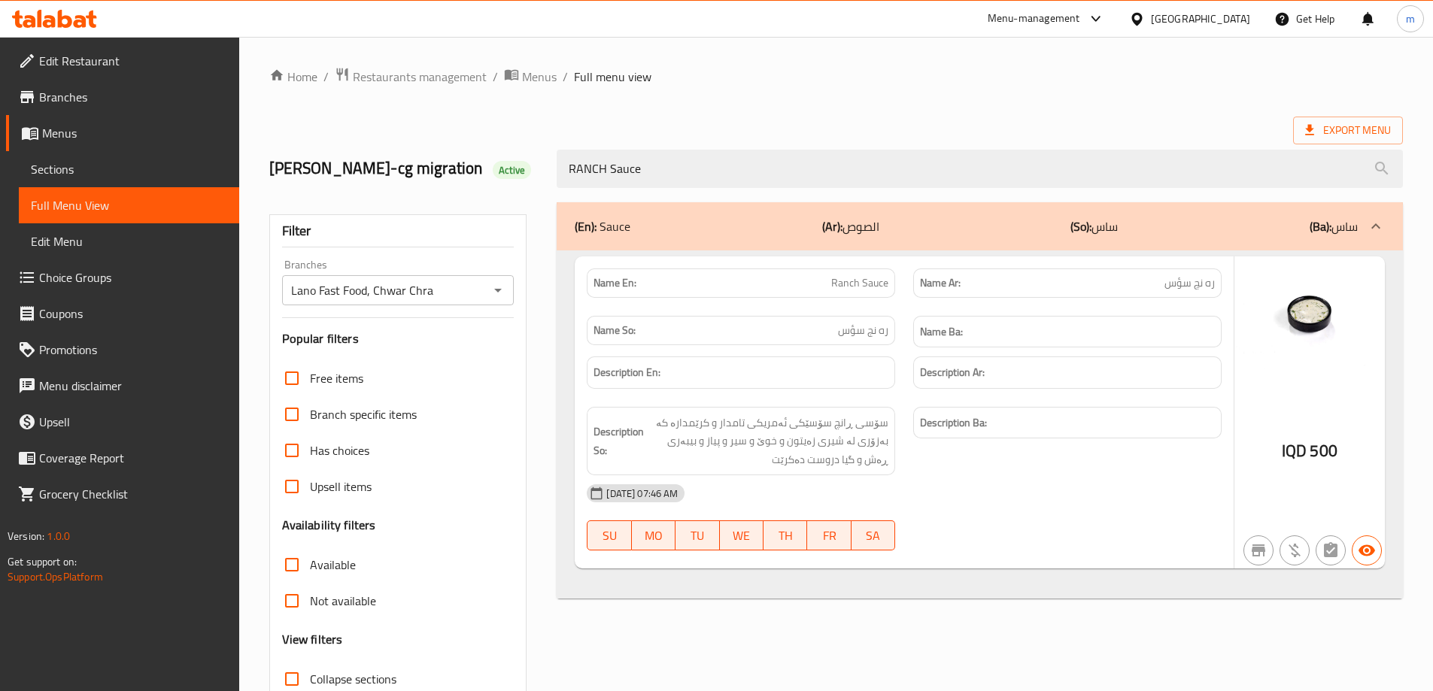
click at [541, 451] on div "Filter Branches Lano Fast Food, Chwar Chra Branches Popular filters Free items …" at bounding box center [404, 486] width 288 height 586
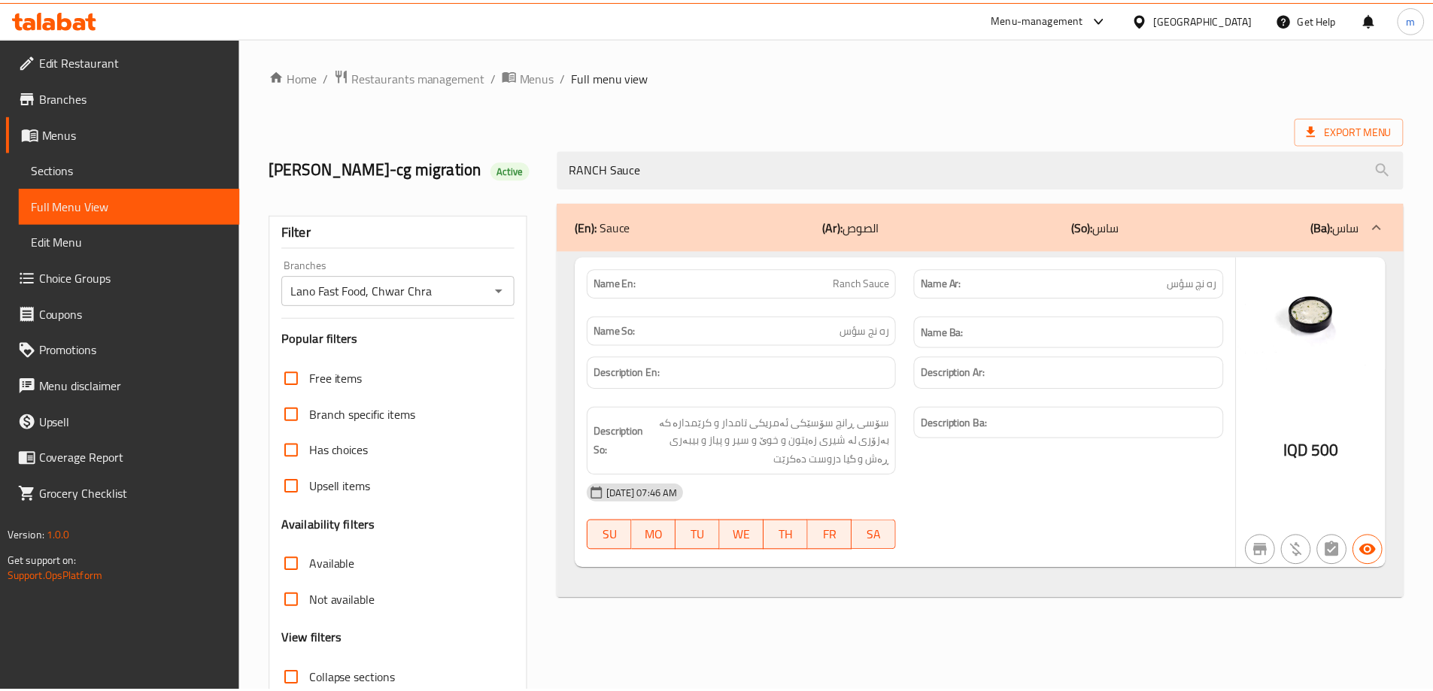
scroll to position [109, 0]
